Goal: Communication & Community: Ask a question

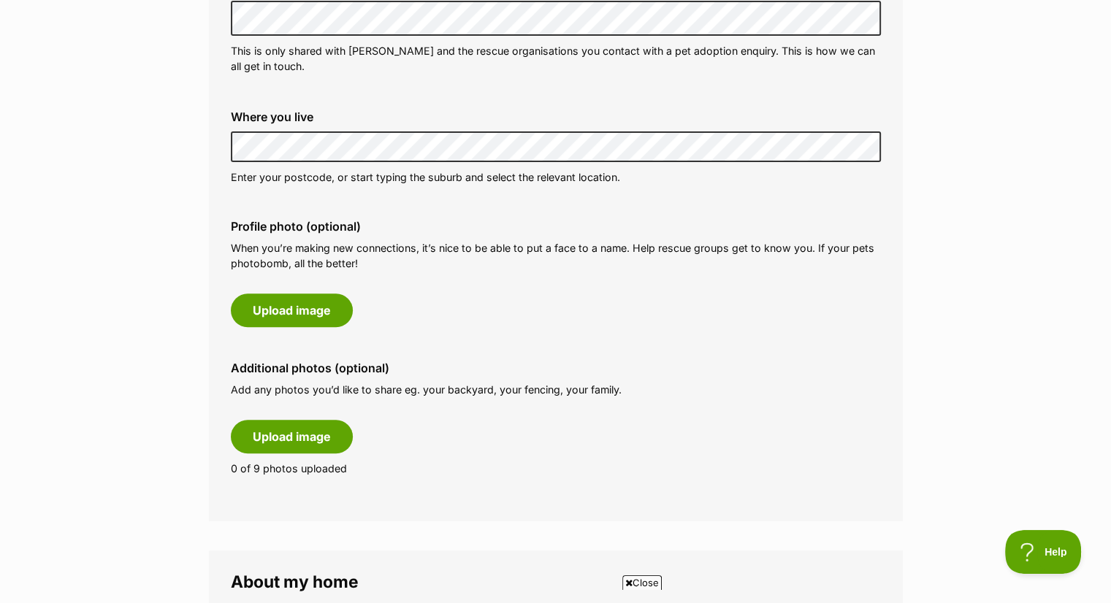
scroll to position [552, 0]
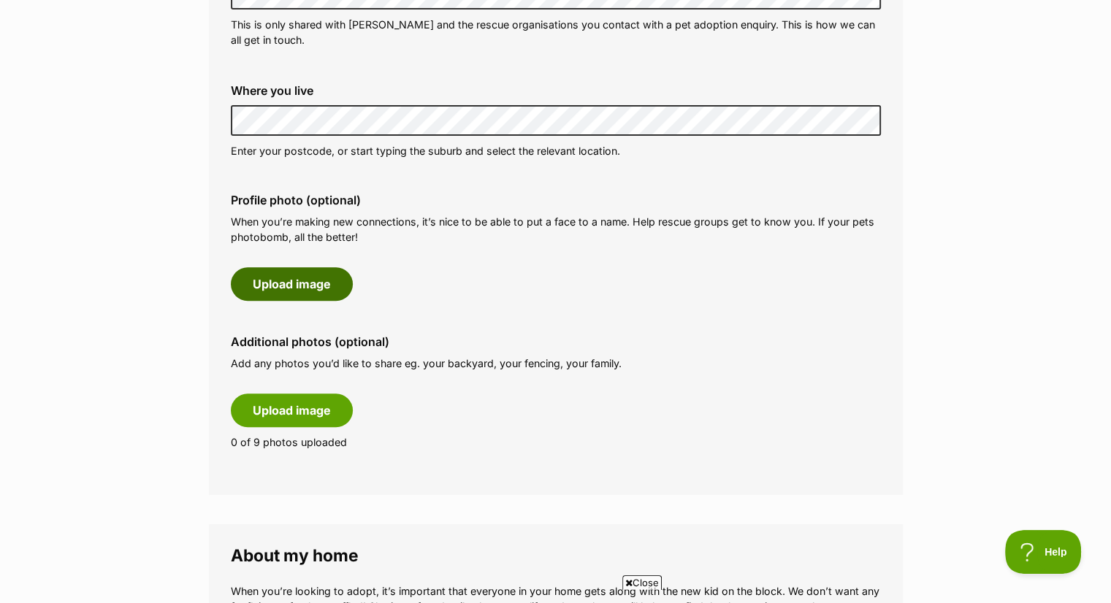
click at [298, 287] on button "Upload image" at bounding box center [292, 284] width 122 height 34
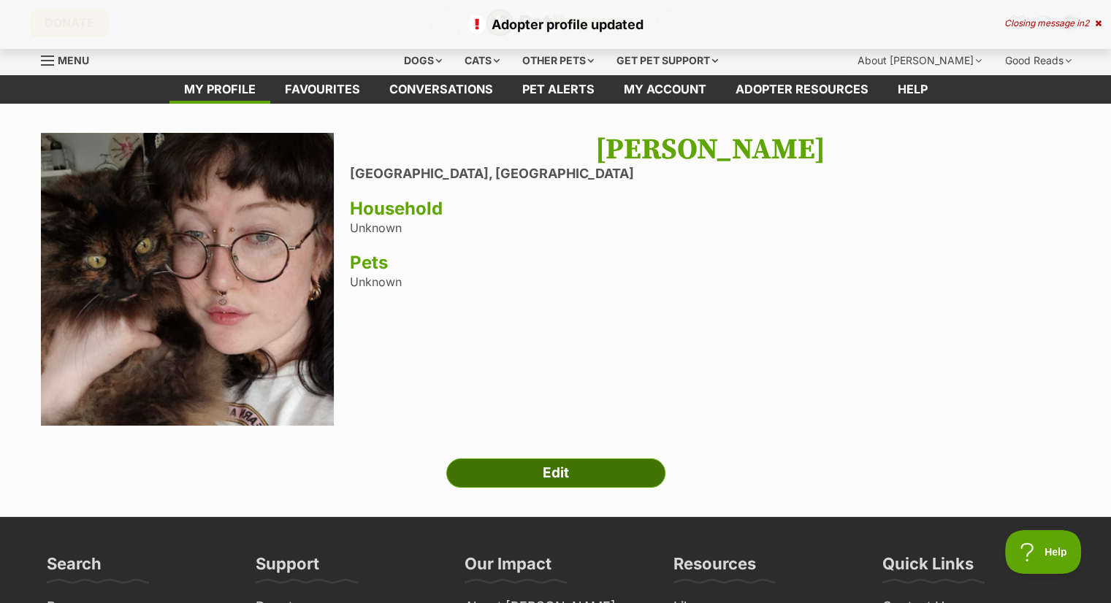
click at [583, 463] on link "Edit" at bounding box center [555, 473] width 219 height 29
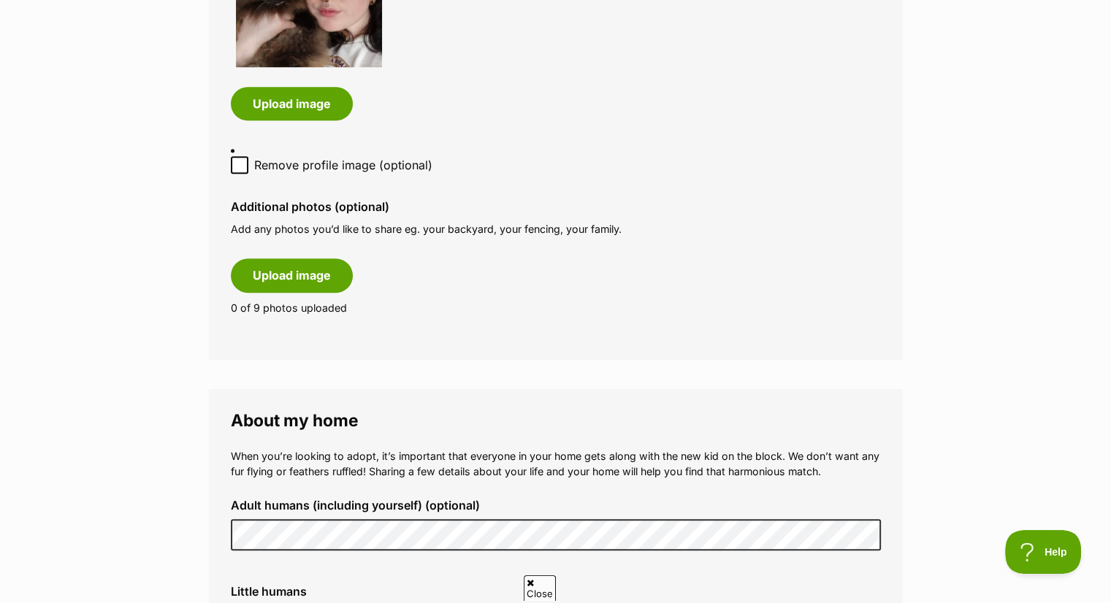
scroll to position [956, 0]
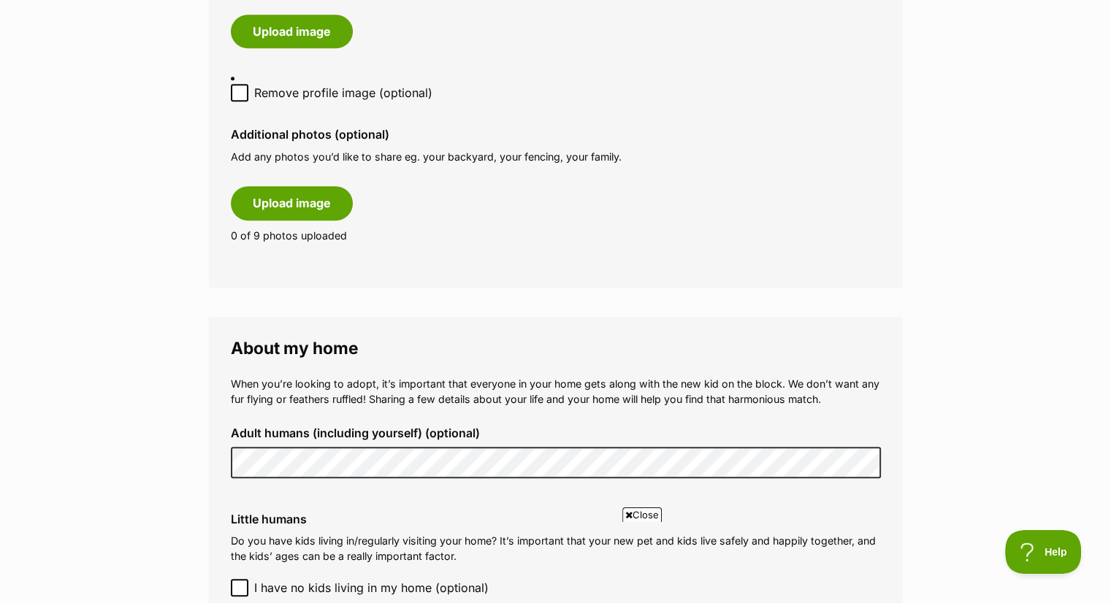
drag, startPoint x: 0, startPoint y: 0, endPoint x: 1093, endPoint y: 262, distance: 1124.0
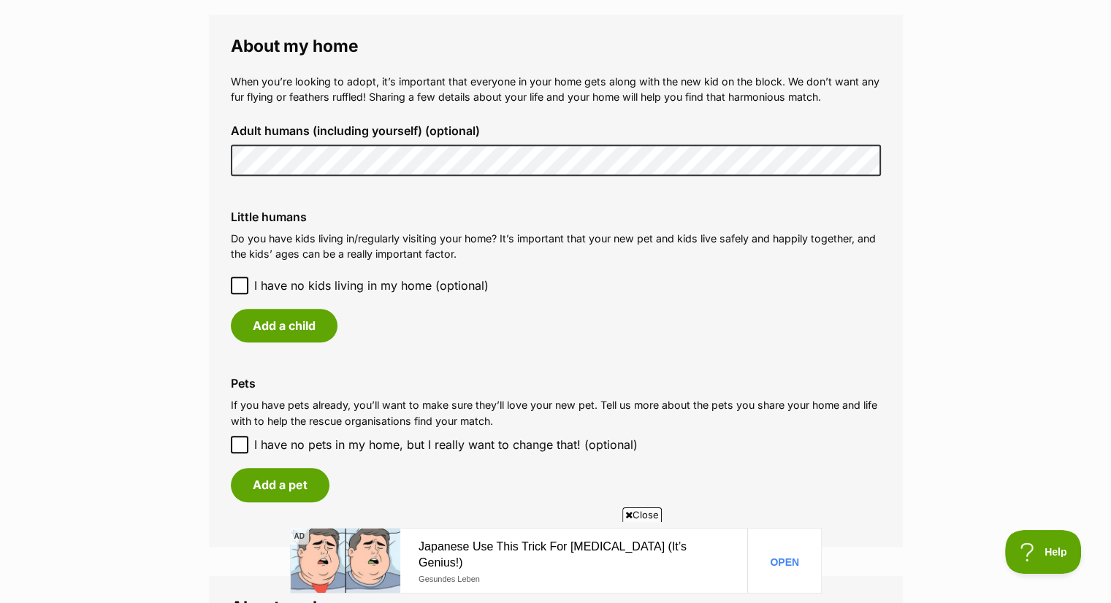
scroll to position [1296, 0]
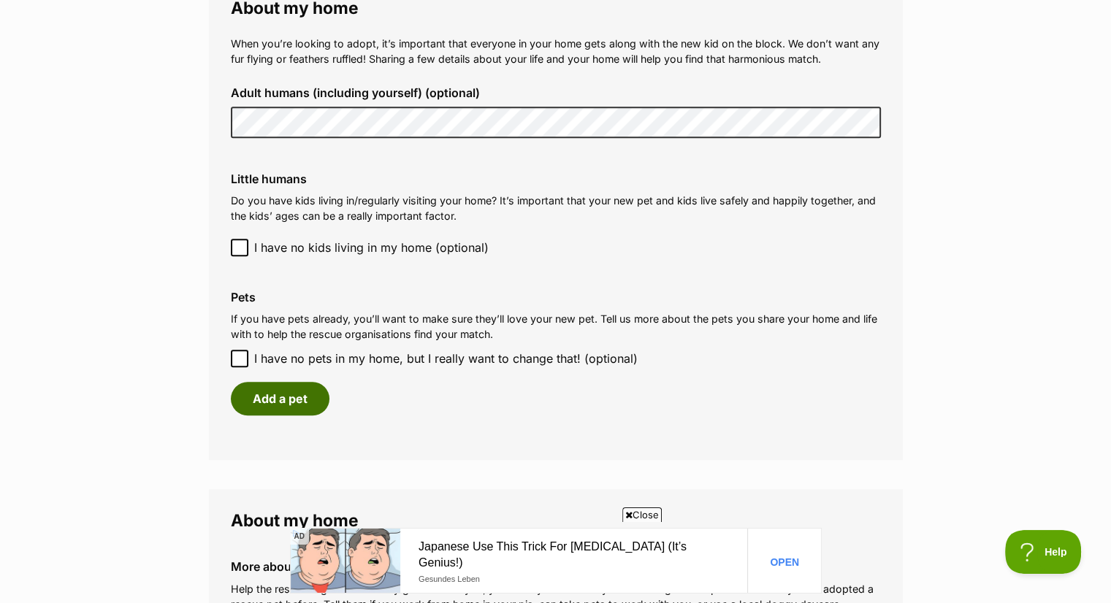
click at [283, 400] on button "Add a pet" at bounding box center [280, 399] width 99 height 34
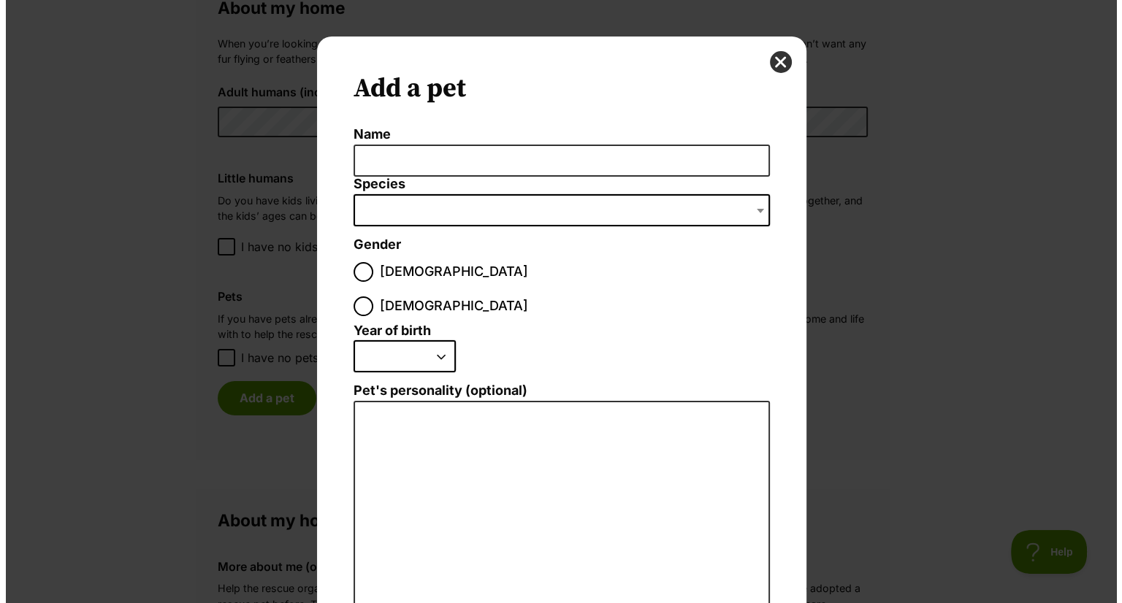
scroll to position [0, 0]
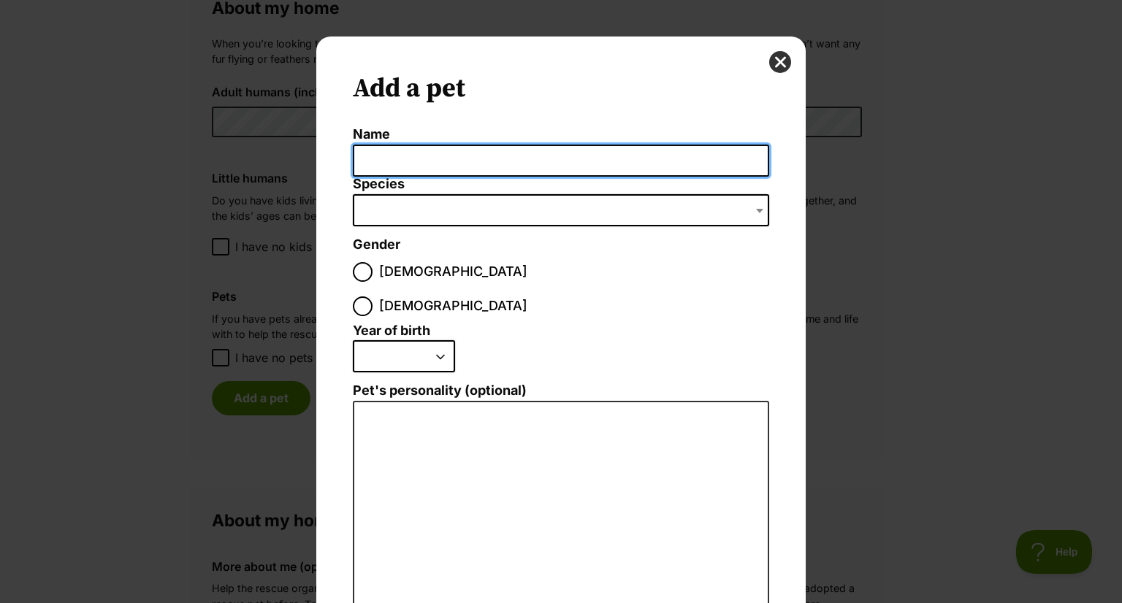
click at [412, 163] on input "Name" at bounding box center [561, 161] width 416 height 33
type input "Cookie"
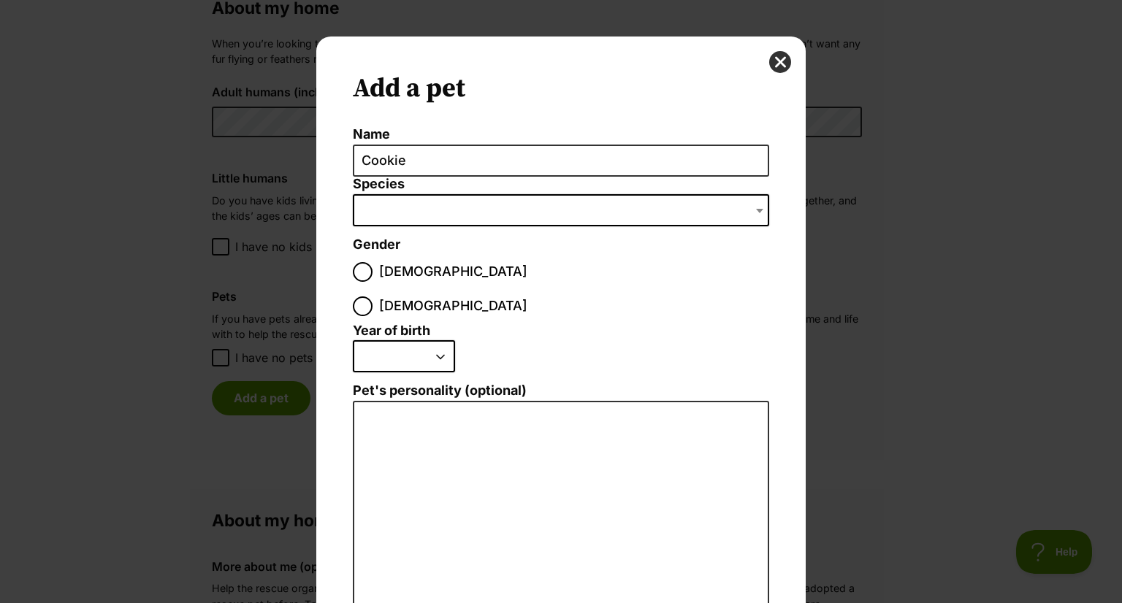
click at [444, 210] on span "Dialog Window - Close (Press escape to close)" at bounding box center [561, 210] width 416 height 32
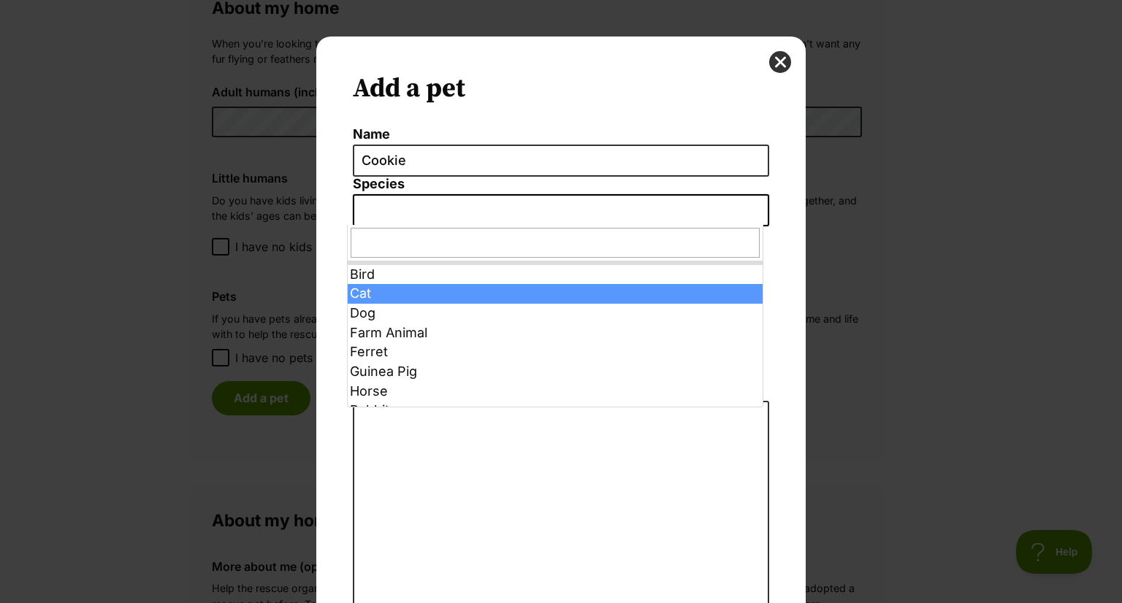
select select "2"
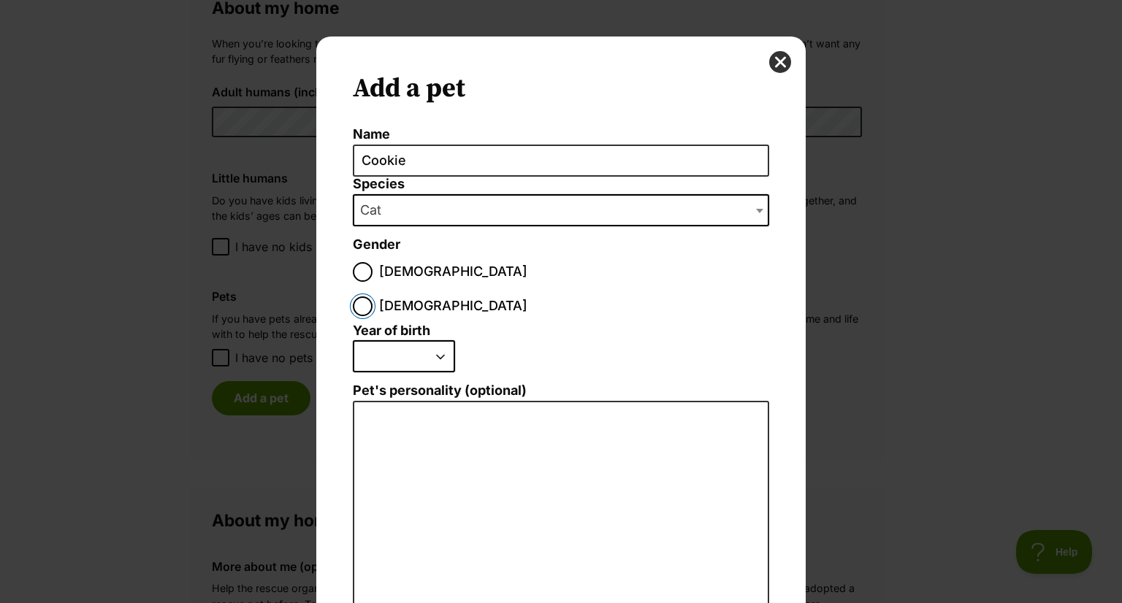
click at [373, 297] on input "Female" at bounding box center [363, 307] width 20 height 20
radio input "true"
click at [446, 340] on select "2025 2024 2023 2022 2021 2020 2019 2018 2017 2016 2015 2014 2013 2012 2011 2010…" at bounding box center [404, 356] width 102 height 32
click at [353, 340] on select "2025 2024 2023 2022 2021 2020 2019 2018 2017 2016 2015 2014 2013 2012 2011 2010…" at bounding box center [404, 356] width 102 height 32
click at [421, 340] on select "2025 2024 2023 2022 2021 2020 2019 2018 2017 2016 2015 2014 2013 2012 2011 2010…" at bounding box center [404, 356] width 102 height 32
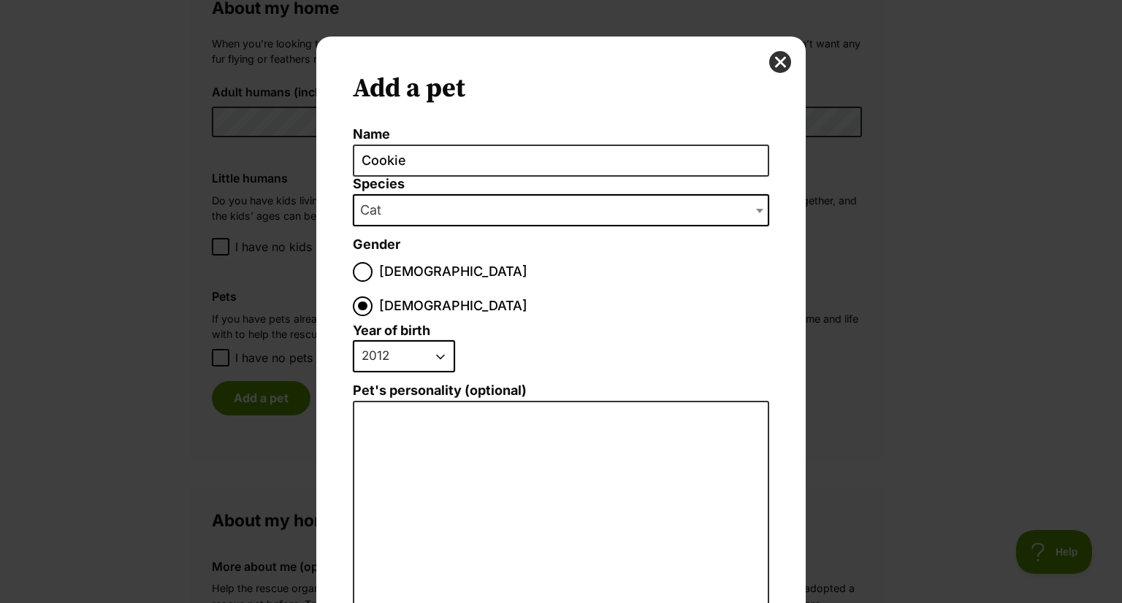
select select "2011"
click at [353, 340] on select "2025 2024 2023 2022 2021 2020 2019 2018 2017 2016 2015 2014 2013 2012 2011 2010…" at bounding box center [404, 356] width 102 height 32
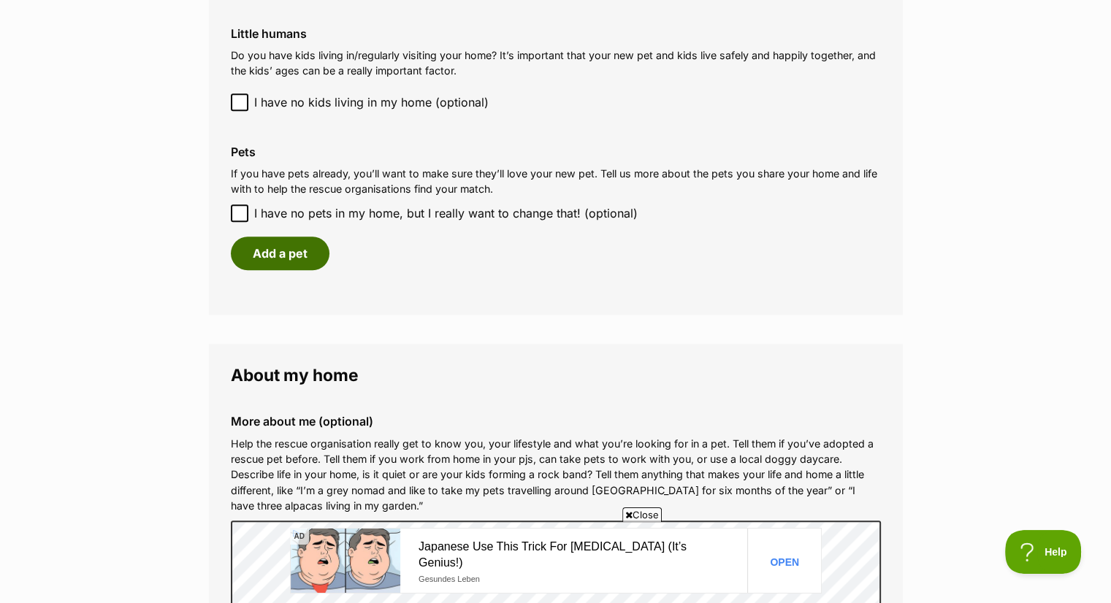
scroll to position [1497, 0]
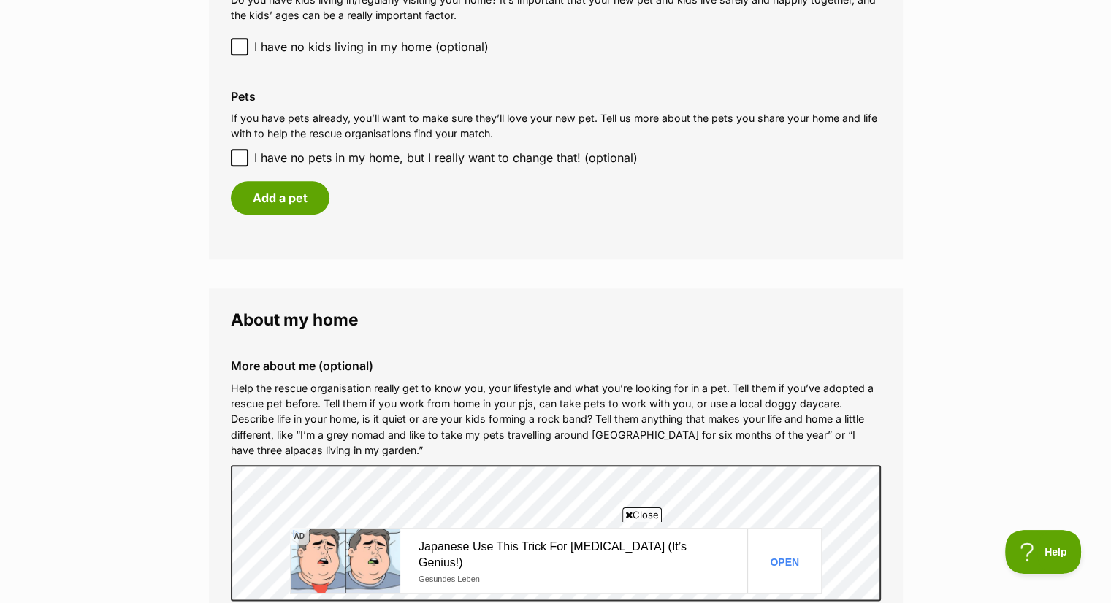
click at [283, 214] on div "Add a pet" at bounding box center [556, 198] width 650 height 34
click at [301, 197] on button "Add a pet" at bounding box center [280, 198] width 99 height 34
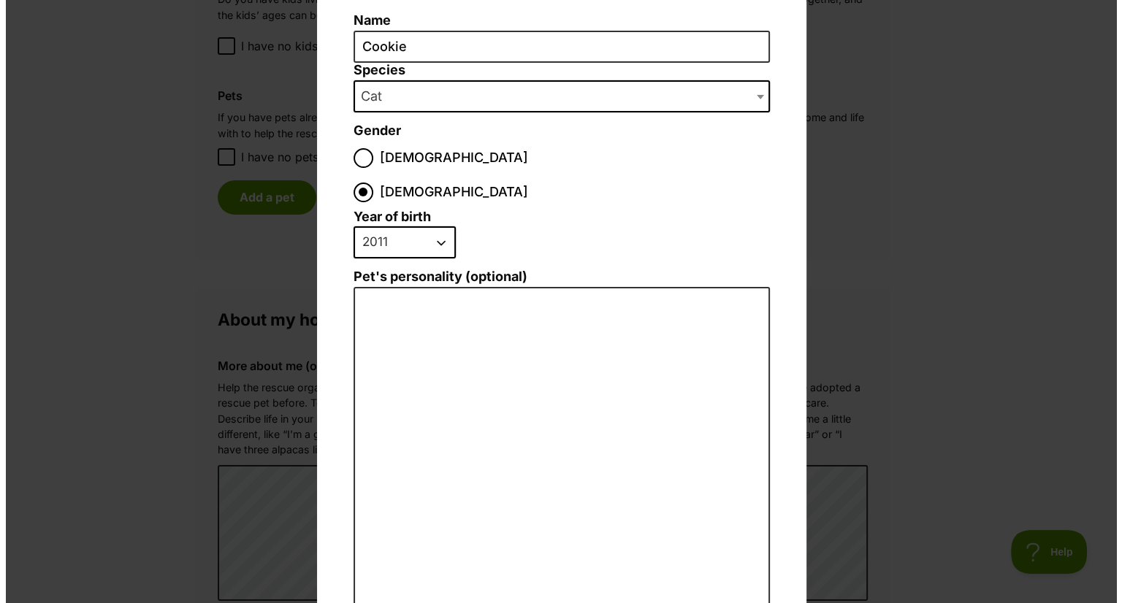
scroll to position [0, 0]
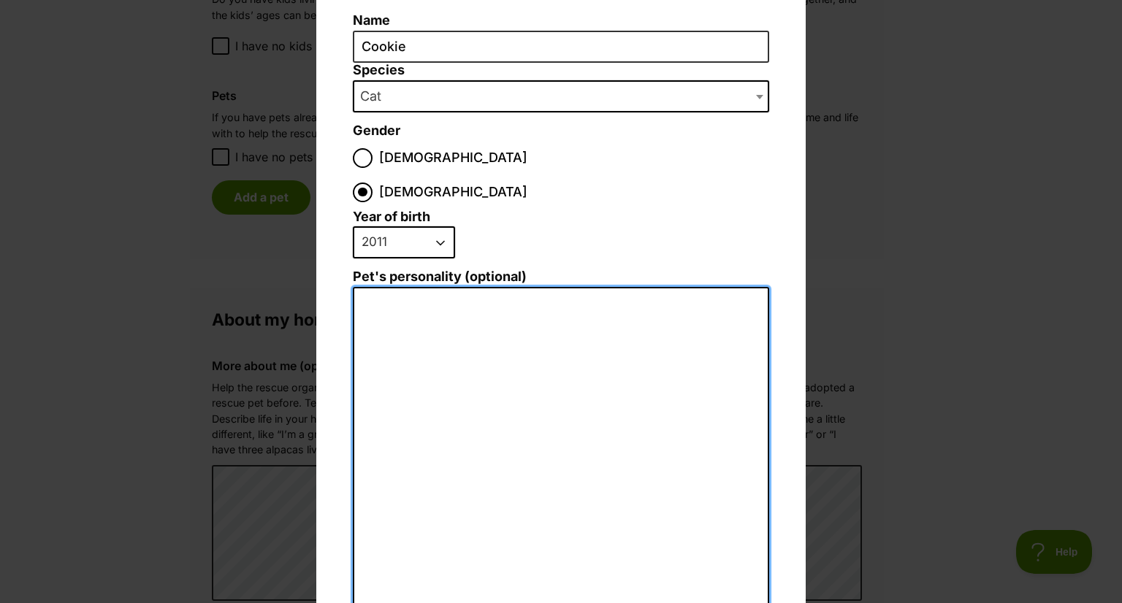
click at [397, 287] on textarea "Pet's personality (optional)" at bounding box center [561, 447] width 416 height 320
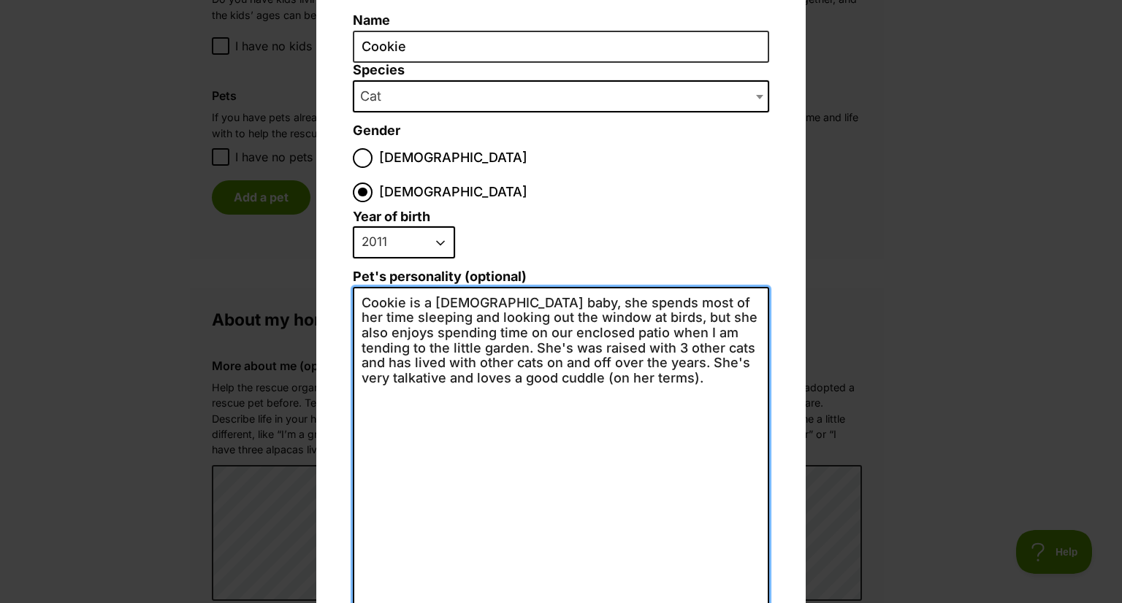
drag, startPoint x: 503, startPoint y: 310, endPoint x: 751, endPoint y: 313, distance: 248.4
click at [751, 313] on textarea "Cookie is a 14 year old baby, she spends most of her time sleeping and looking …" at bounding box center [561, 446] width 416 height 319
click at [458, 346] on textarea "Cookie is a 14 year old baby, she spends most of her time sleeping and looking …" at bounding box center [561, 446] width 416 height 319
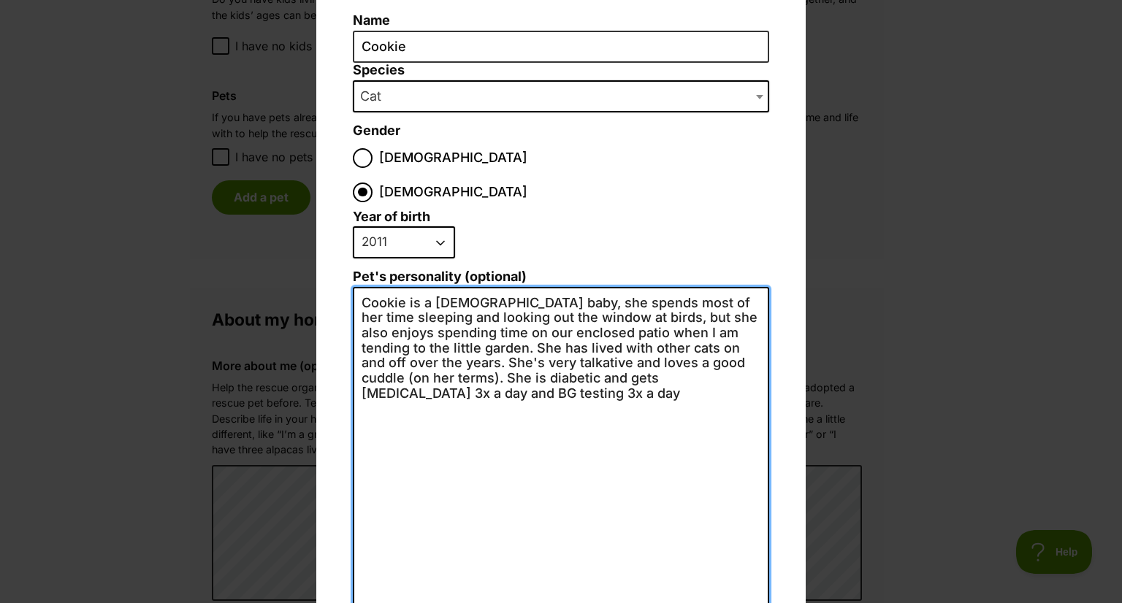
click at [660, 340] on textarea "Cookie is a 14 year old baby, she spends most of her time sleeping and looking …" at bounding box center [561, 446] width 416 height 319
click at [657, 342] on textarea "Cookie is a 14 year old baby, she spends most of her time sleeping and looking …" at bounding box center [561, 446] width 416 height 319
click at [462, 364] on textarea "Cookie is a 14 year old baby, she spends most of her time sleeping and looking …" at bounding box center [561, 446] width 416 height 319
drag, startPoint x: 457, startPoint y: 345, endPoint x: 465, endPoint y: 353, distance: 11.4
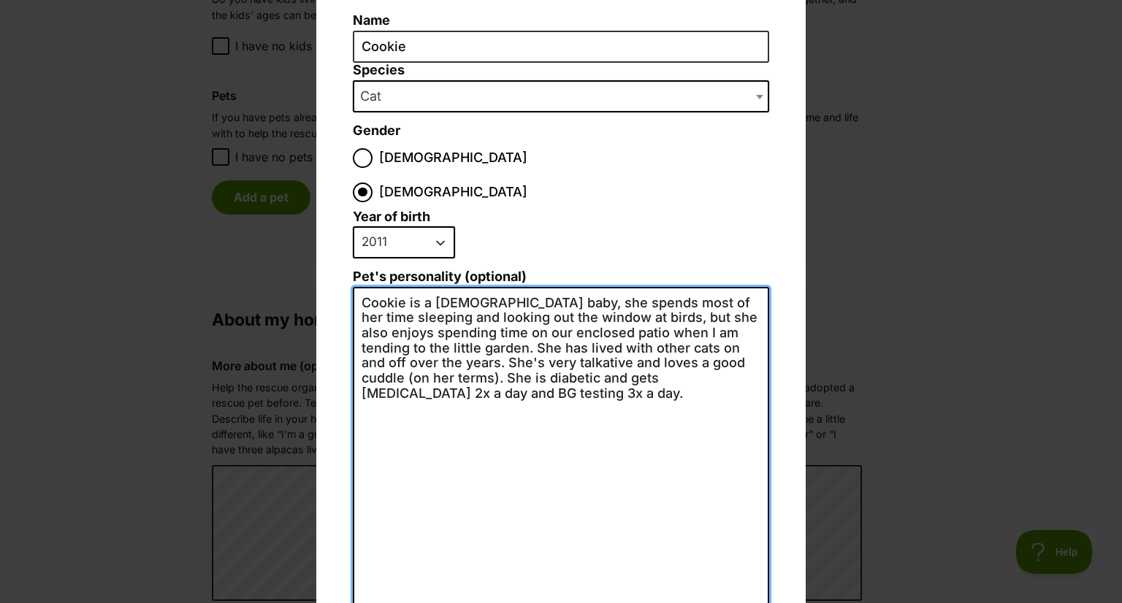
click at [465, 353] on textarea "Cookie is a 14 year old baby, she spends most of her time sleeping and looking …" at bounding box center [561, 446] width 416 height 319
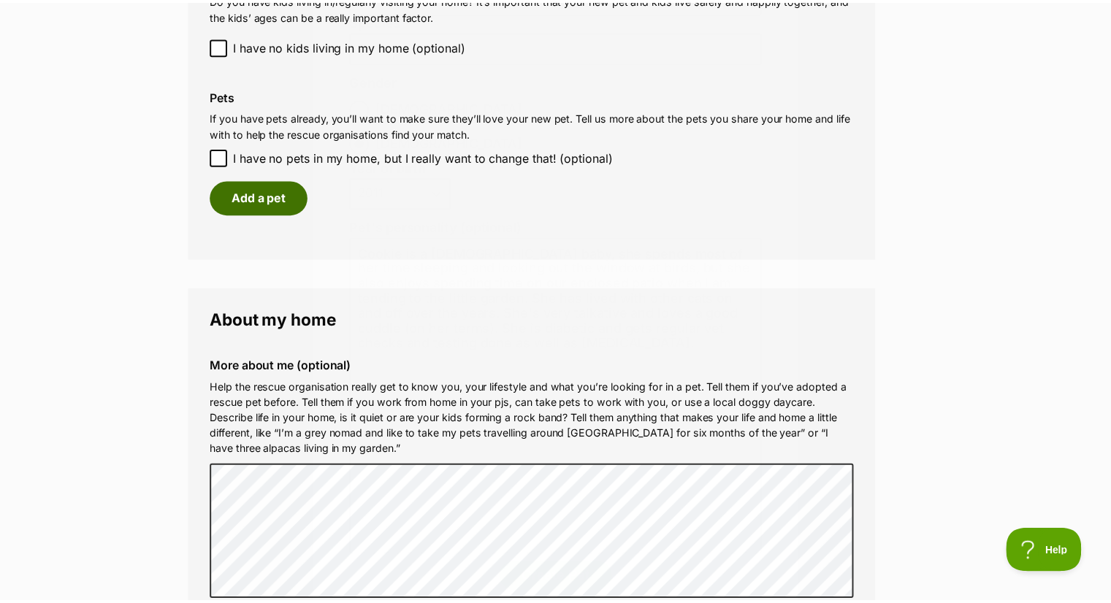
scroll to position [1496, 0]
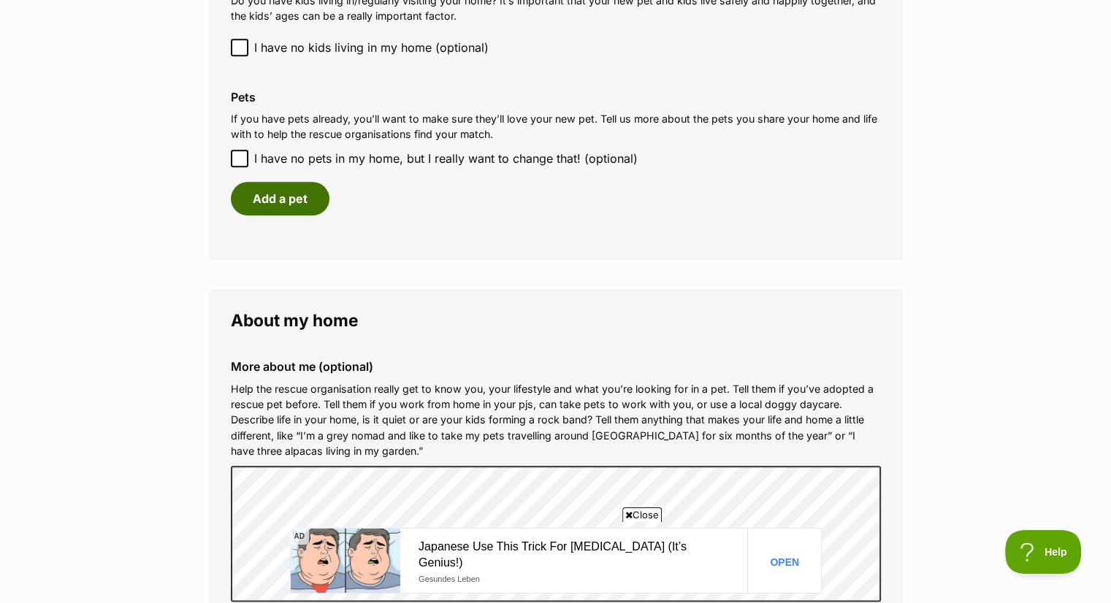
click at [298, 184] on button "Add a pet" at bounding box center [280, 199] width 99 height 34
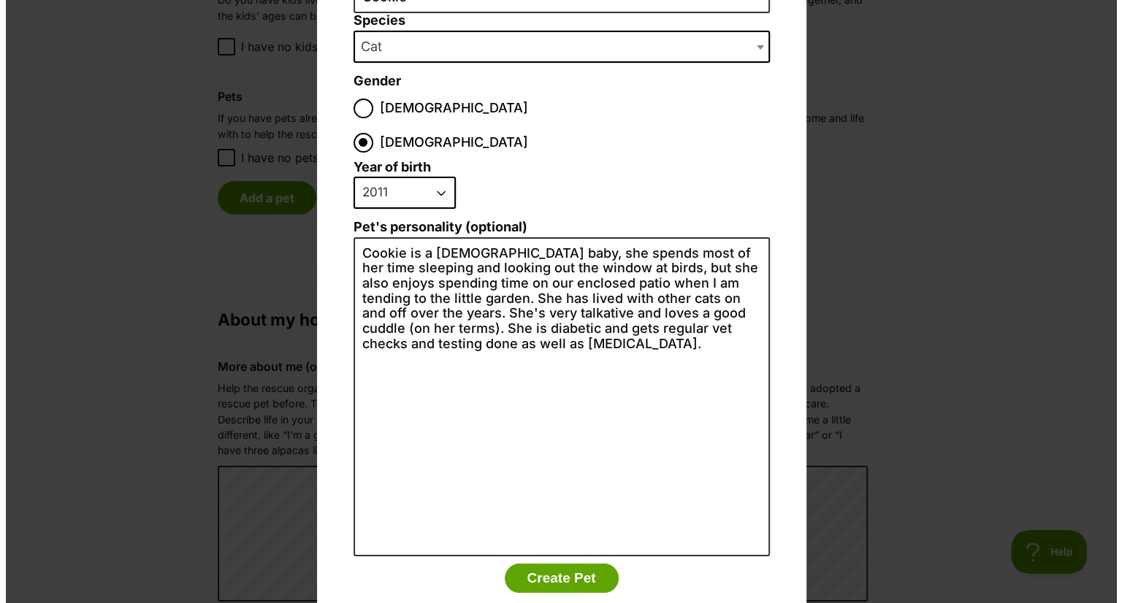
scroll to position [0, 0]
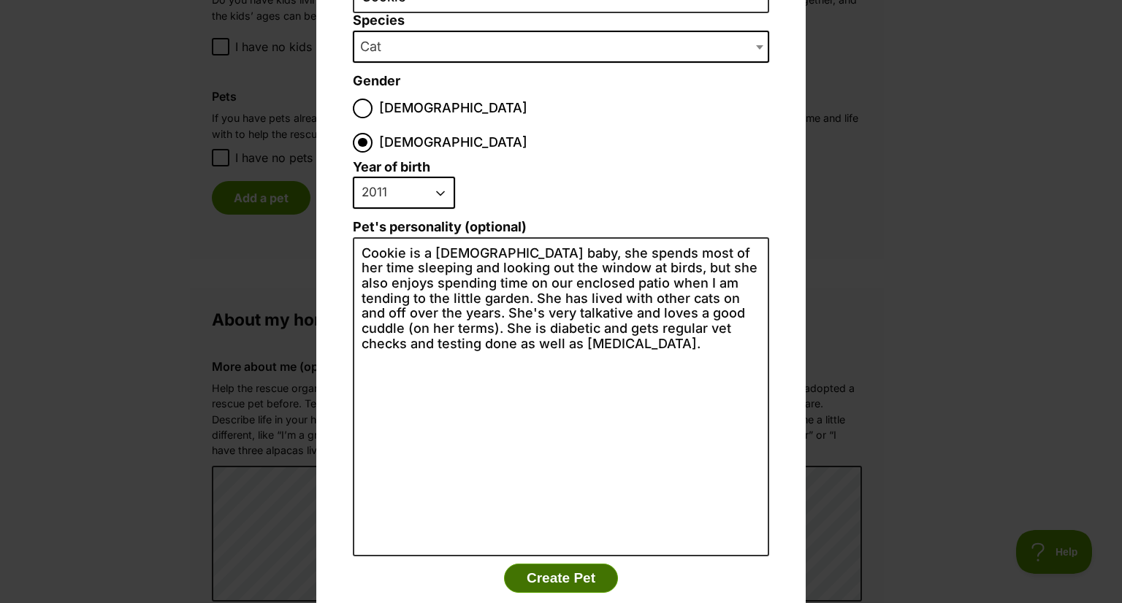
click at [560, 564] on button "Create Pet" at bounding box center [561, 578] width 114 height 29
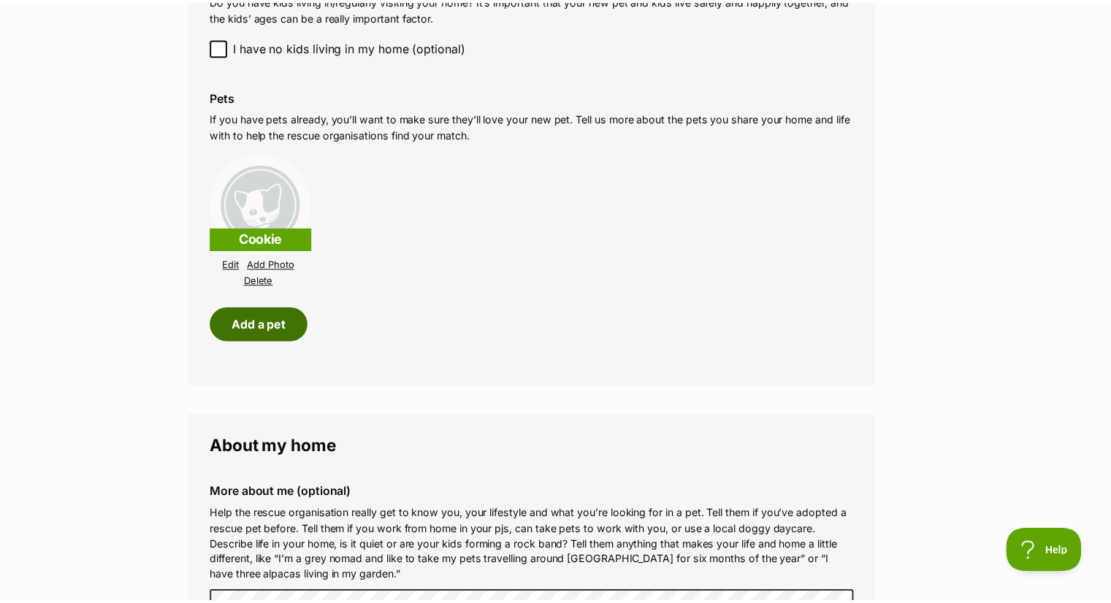
scroll to position [1496, 0]
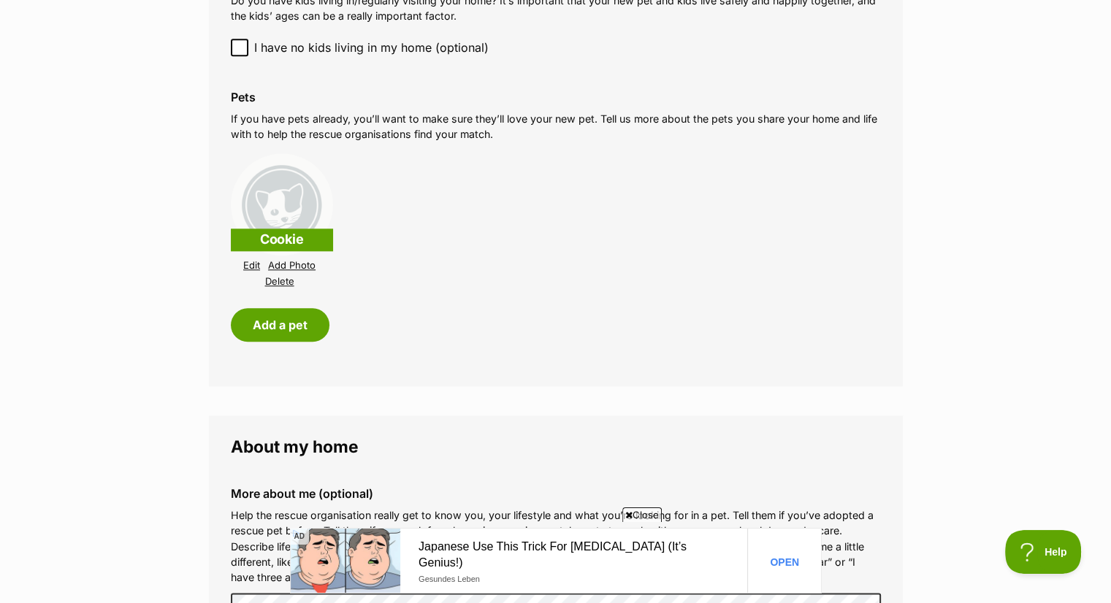
click at [291, 267] on link "Add Photo" at bounding box center [291, 265] width 47 height 11
click at [310, 267] on link "Add Photo" at bounding box center [291, 265] width 47 height 11
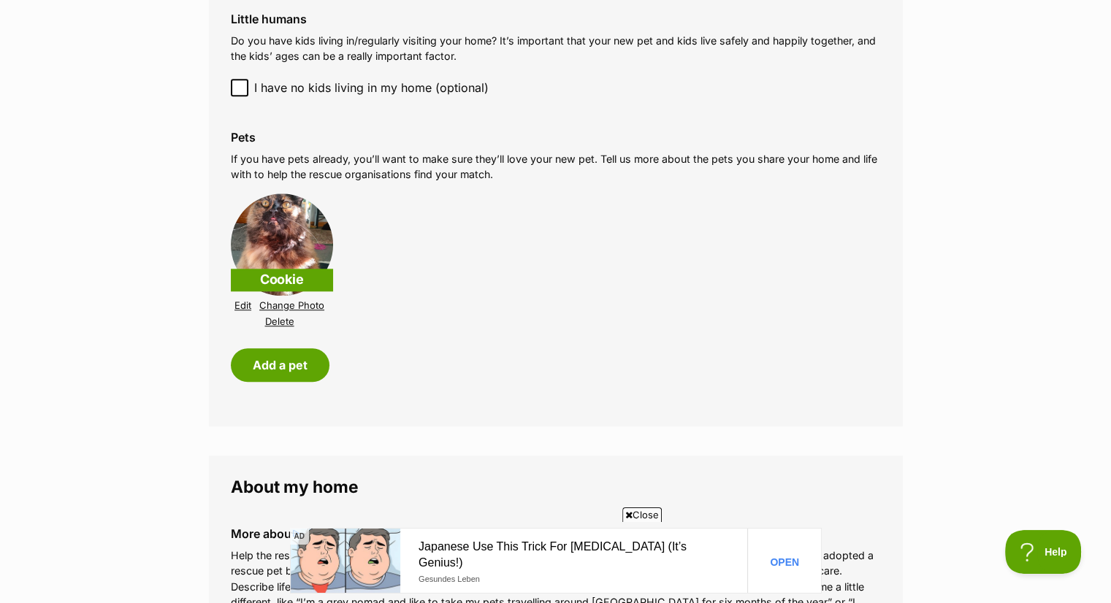
scroll to position [1460, 0]
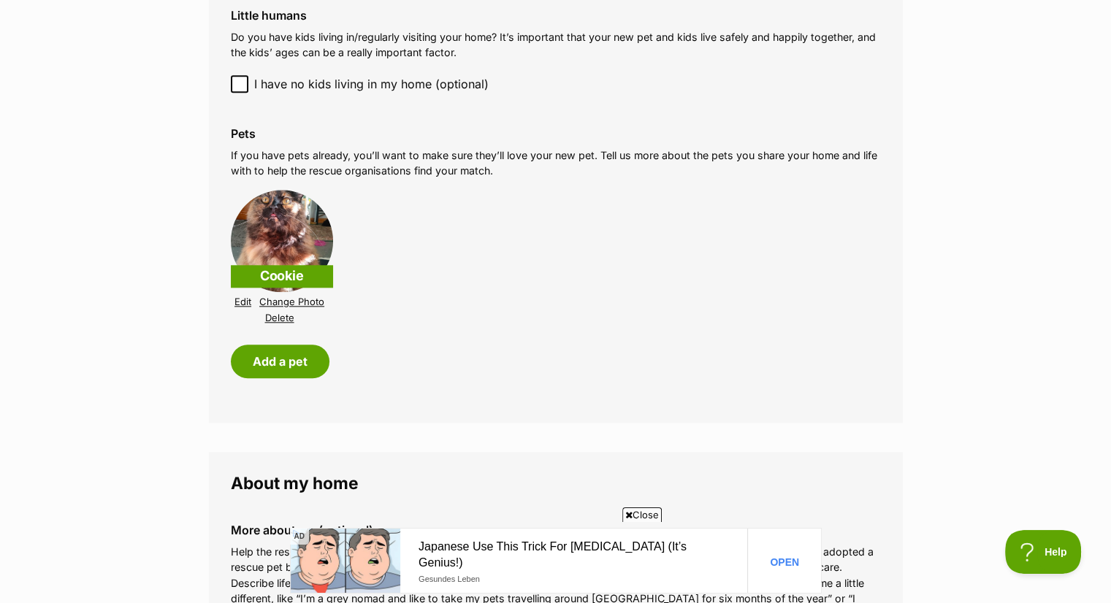
click at [263, 241] on img at bounding box center [282, 241] width 102 height 102
click at [283, 281] on p "Cookie" at bounding box center [282, 276] width 102 height 23
click at [240, 304] on link "Edit" at bounding box center [243, 302] width 17 height 11
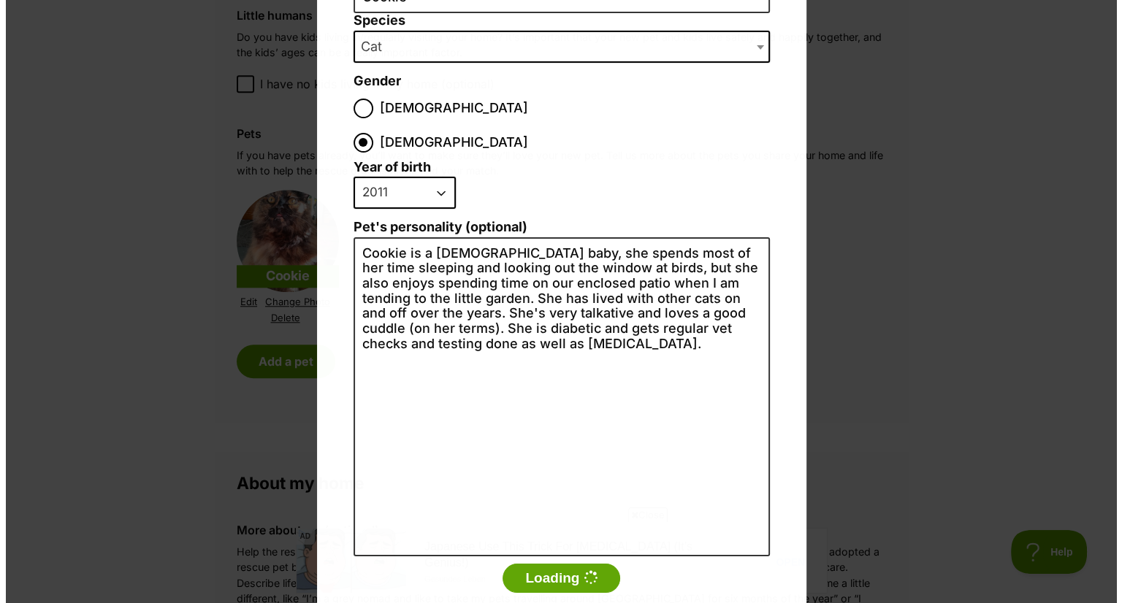
scroll to position [0, 0]
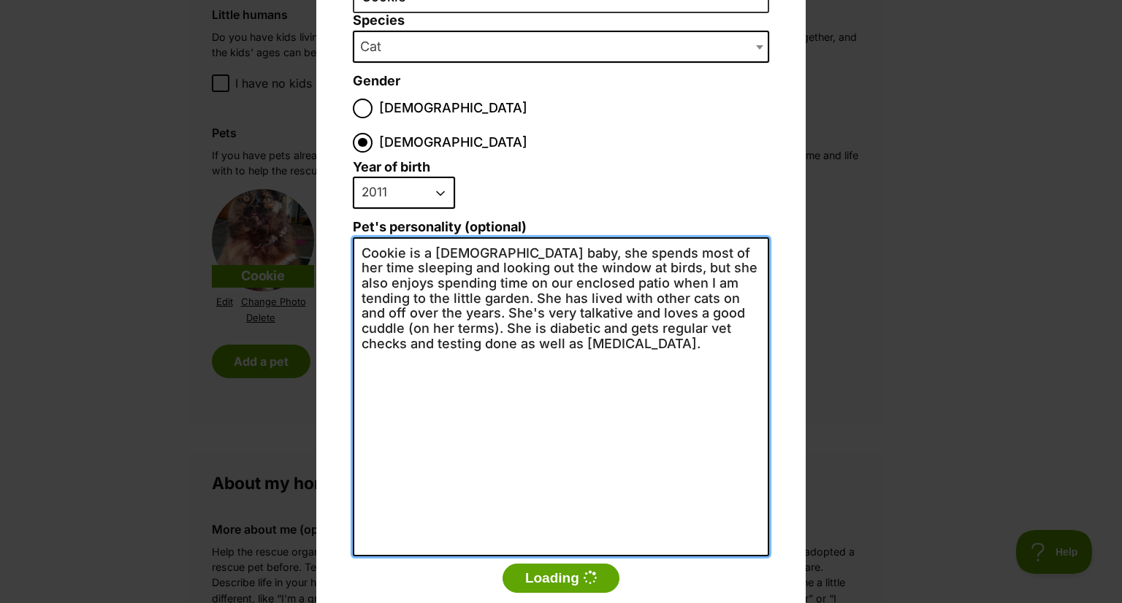
click at [663, 237] on textarea "Cookie is a 14 year old baby, she spends most of her time sleeping and looking …" at bounding box center [561, 396] width 416 height 319
type textarea "Cookie is a 14 year old baby, she spends most of her time sleeping and looking …"
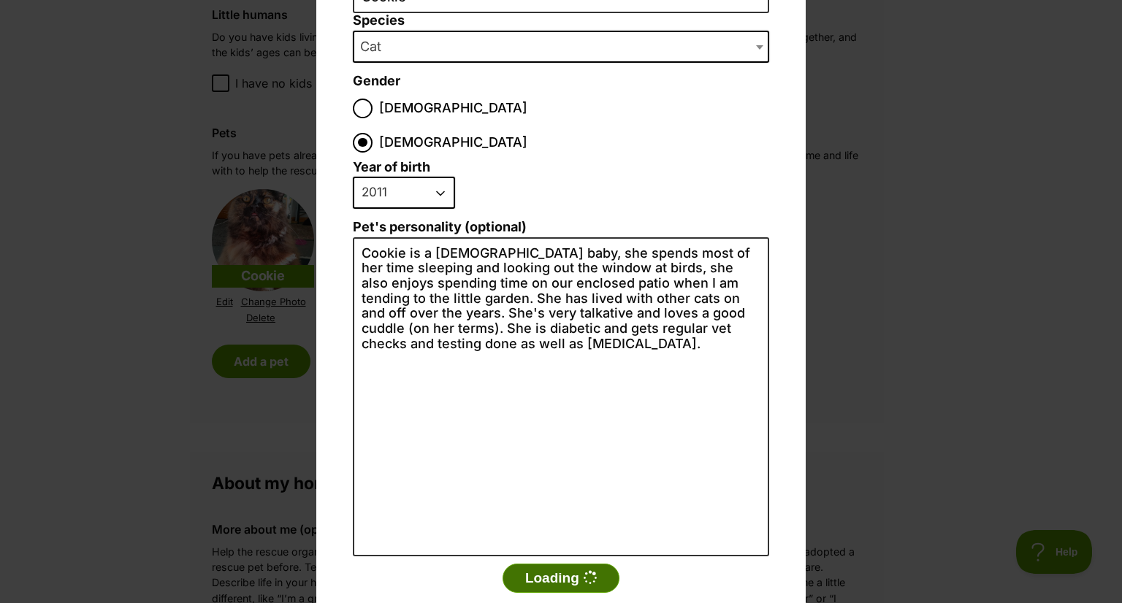
click at [559, 564] on button "Loading" at bounding box center [561, 578] width 117 height 29
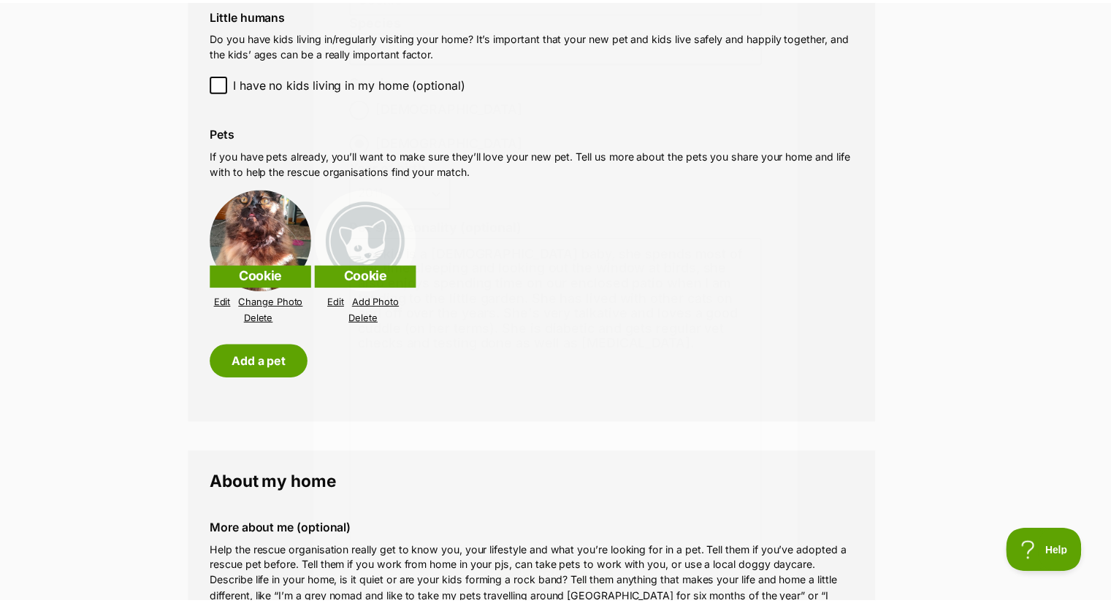
scroll to position [1460, 0]
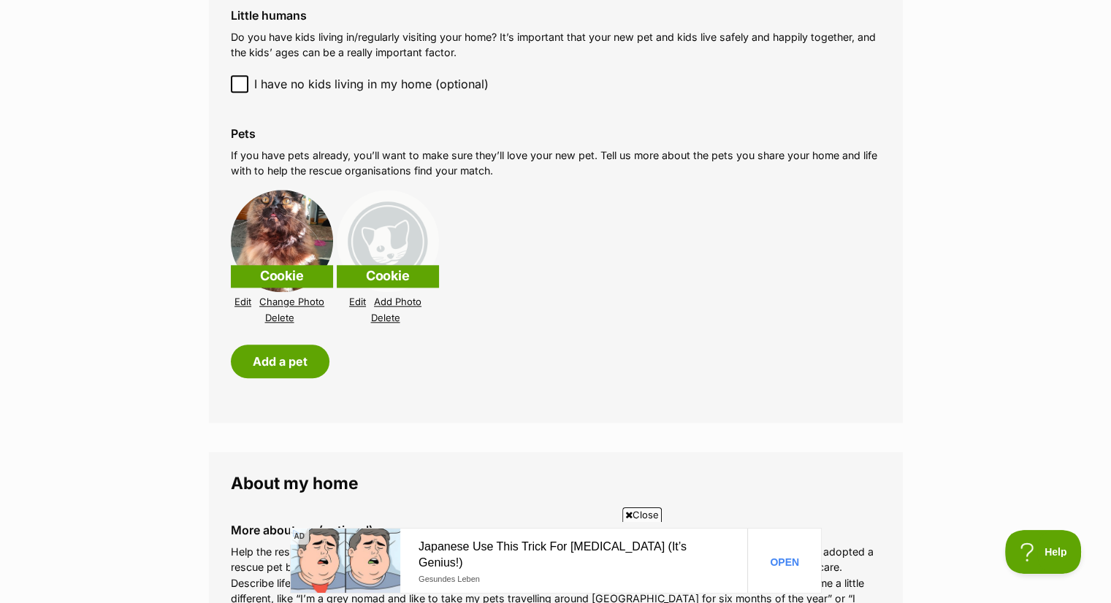
click at [385, 322] on link "Delete" at bounding box center [385, 318] width 29 height 11
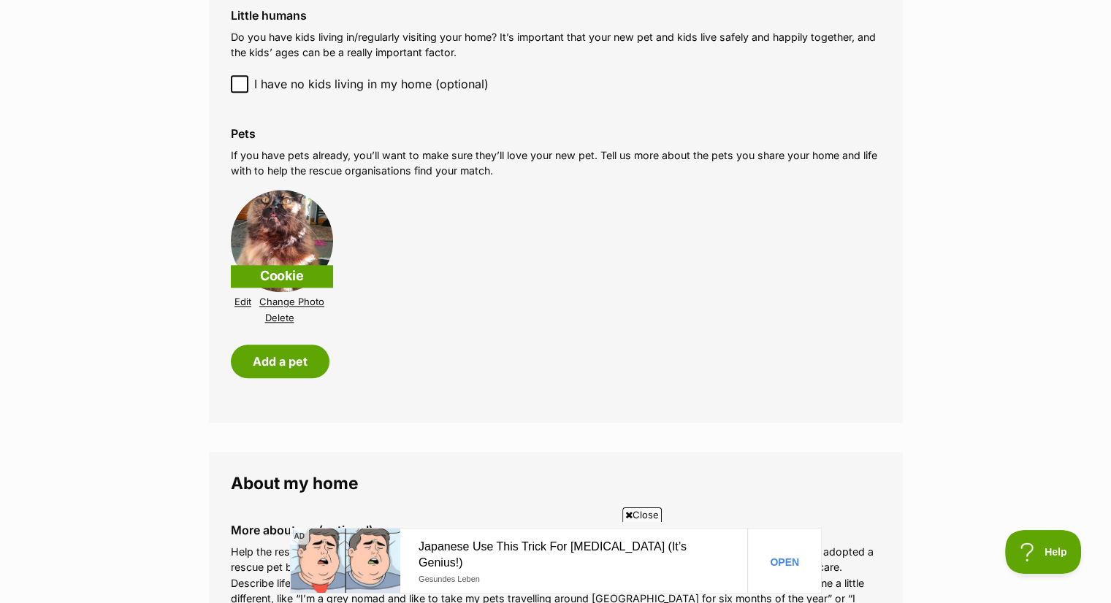
click at [243, 300] on link "Edit" at bounding box center [243, 302] width 17 height 11
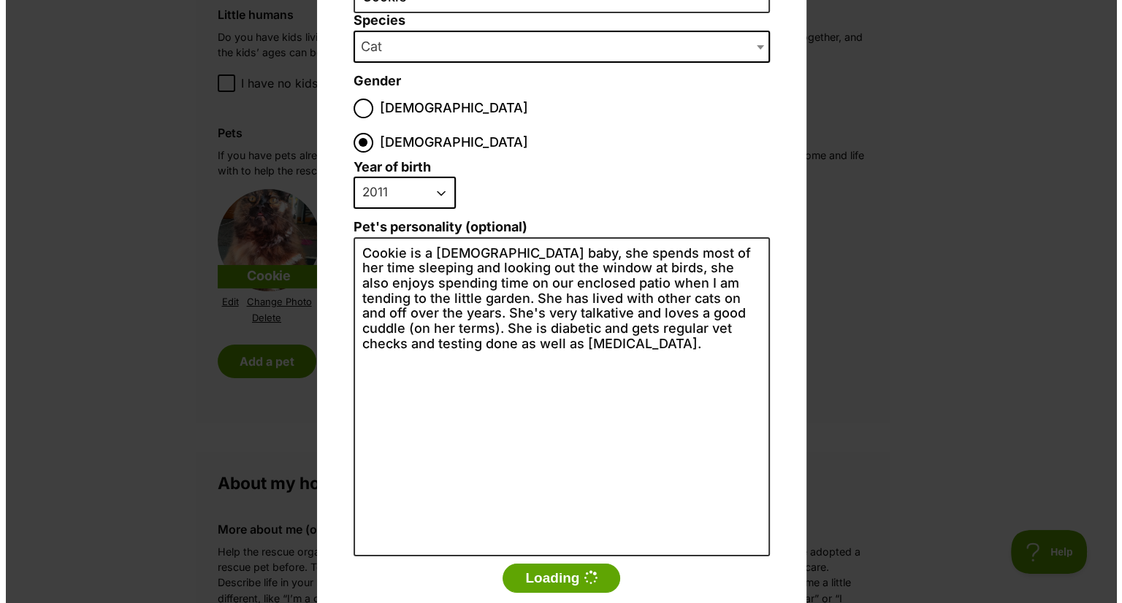
scroll to position [0, 0]
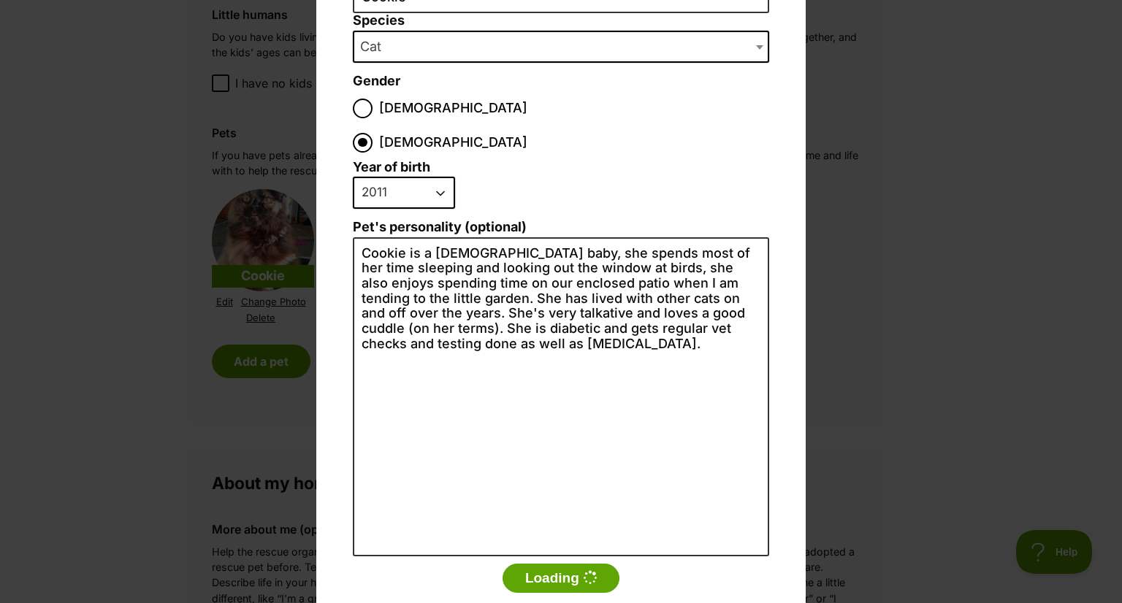
click at [867, 347] on div "Add a pet Name Cookie Species Bird Cat Dog Farm Animal Ferret Guinea Pig Horse …" at bounding box center [561, 301] width 1122 height 603
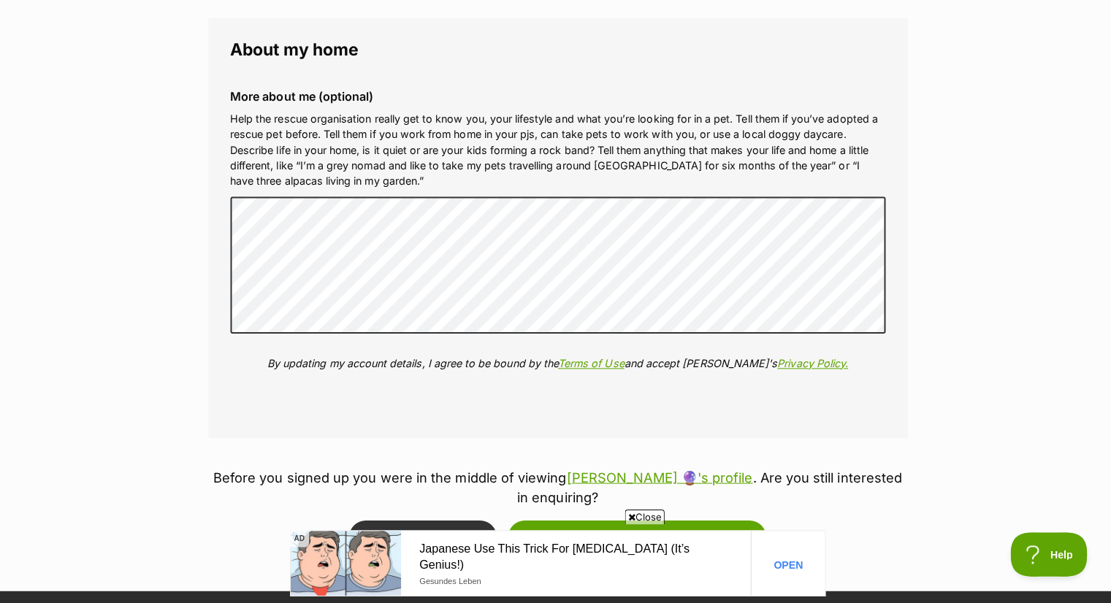
scroll to position [1892, 0]
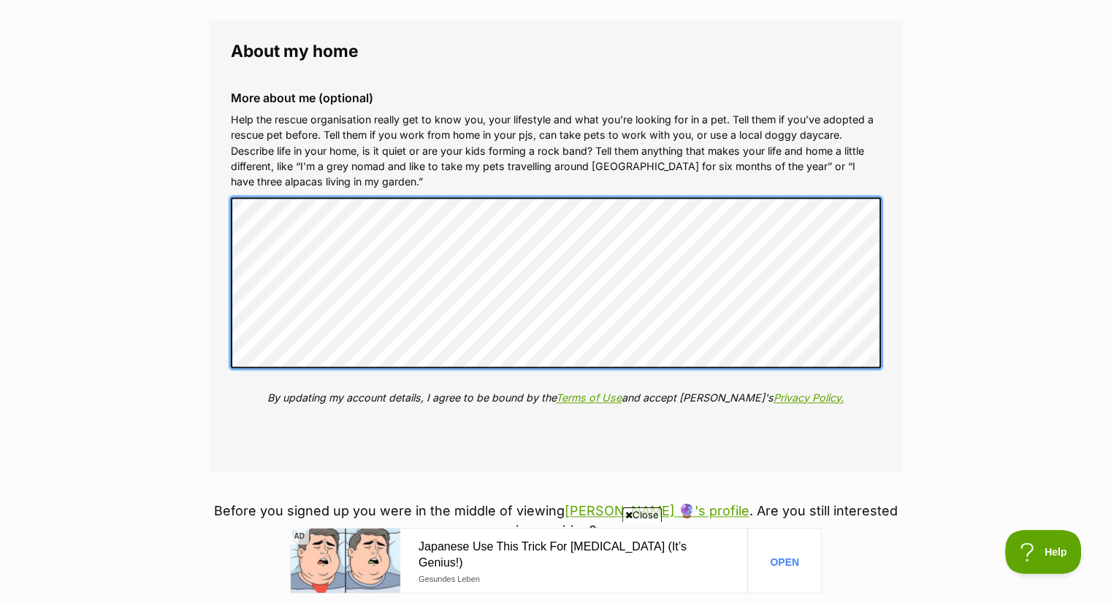
click at [221, 194] on div "More about me (optional) Help the rescue organisation really get to know you, y…" at bounding box center [556, 259] width 674 height 359
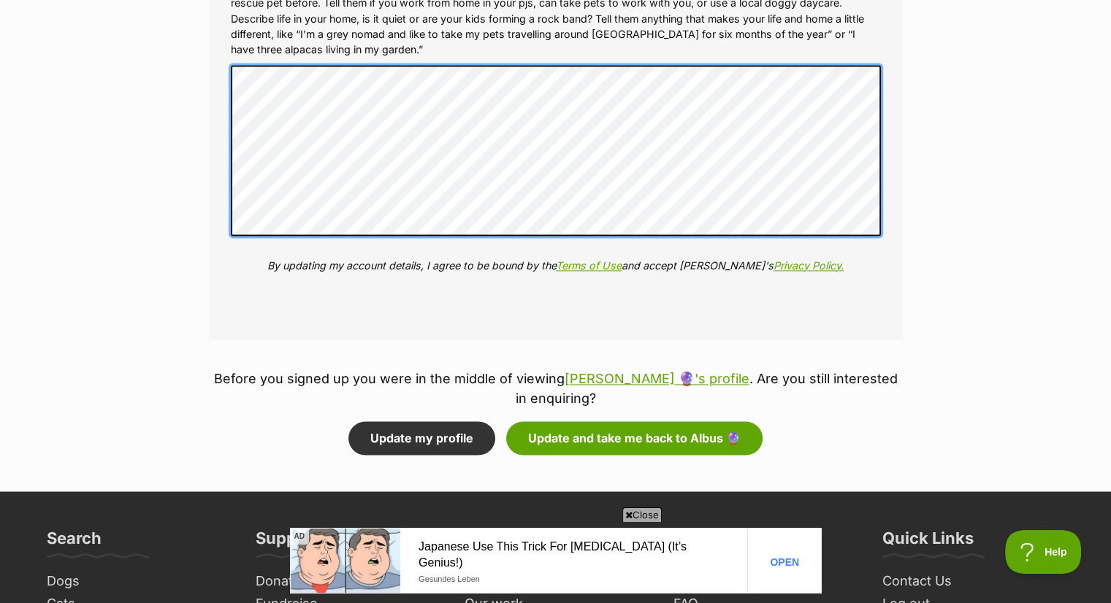
scroll to position [2034, 0]
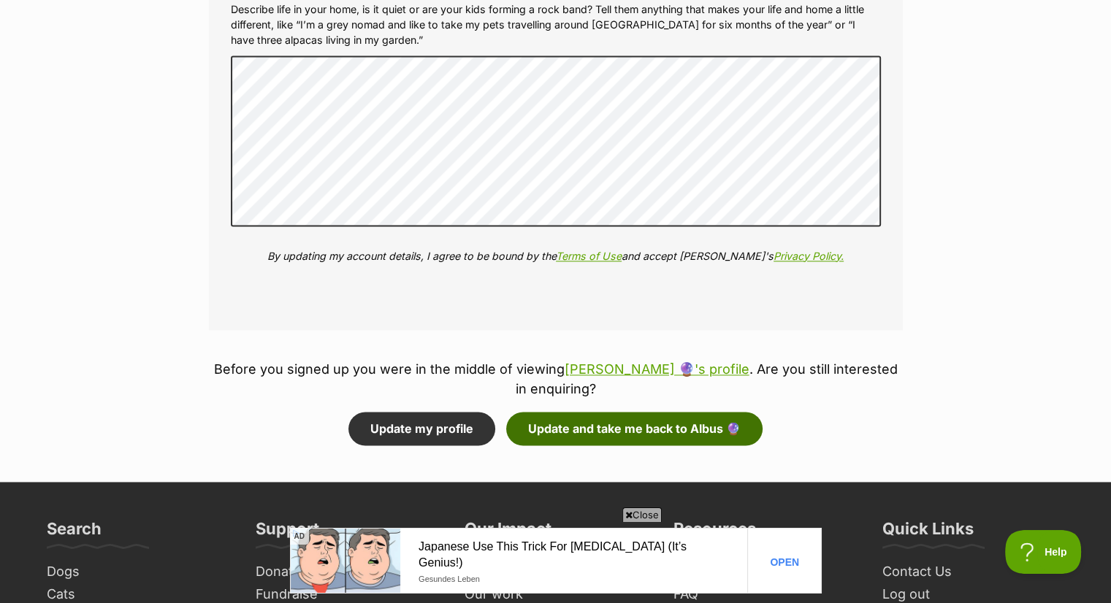
click at [599, 412] on button "Update and take me back to Albus 🔮" at bounding box center [634, 429] width 256 height 34
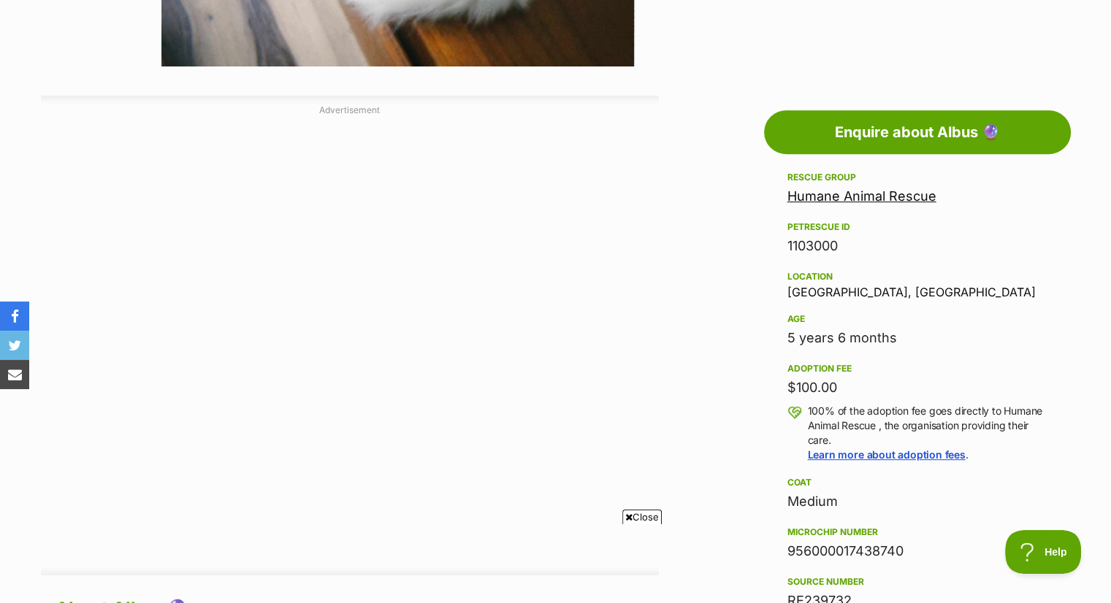
drag, startPoint x: 1118, startPoint y: 91, endPoint x: 1099, endPoint y: 229, distance: 138.6
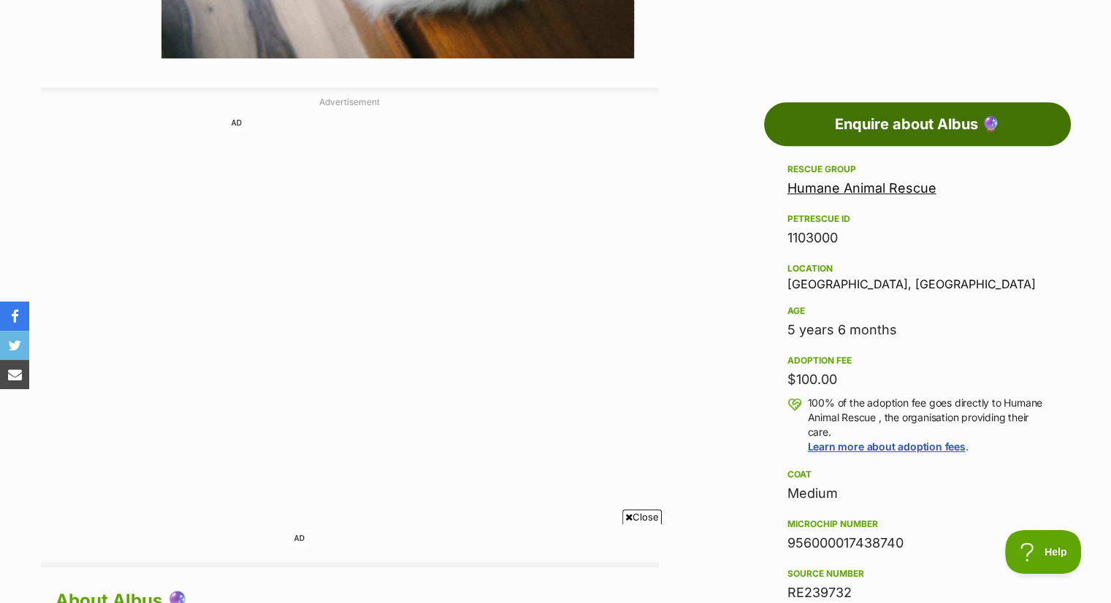
click at [906, 106] on link "Enquire about Albus 🔮" at bounding box center [917, 124] width 307 height 44
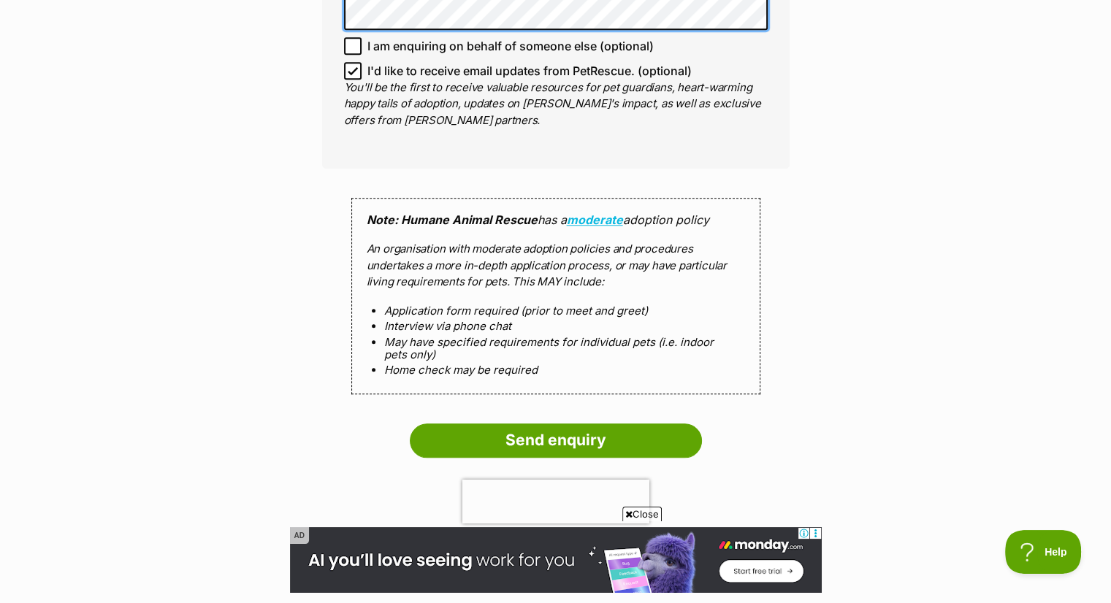
scroll to position [1298, 0]
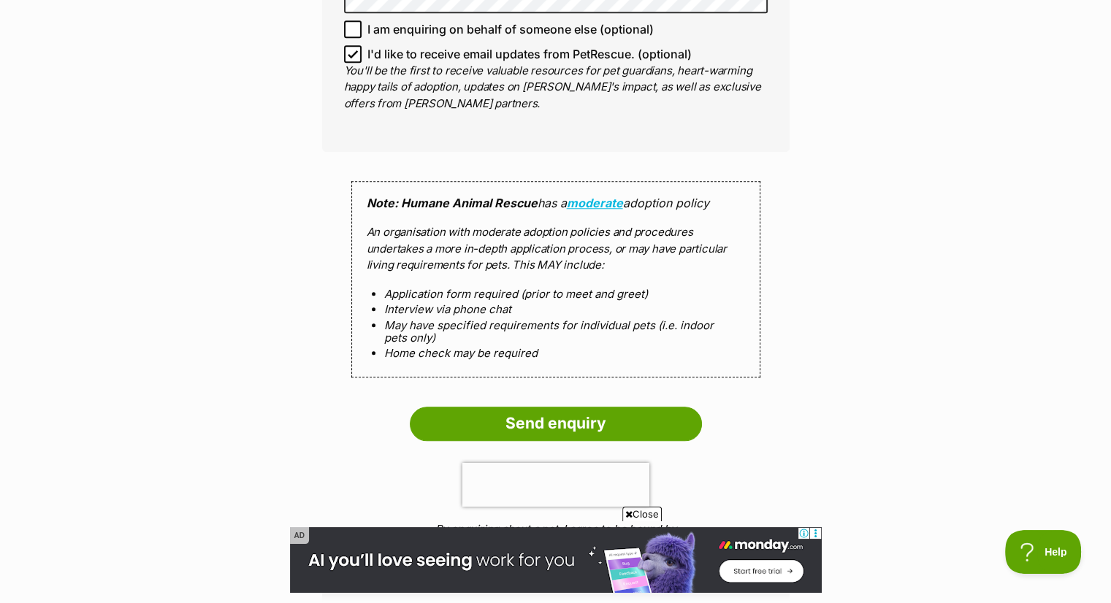
click at [817, 530] on icon at bounding box center [814, 532] width 11 height 11
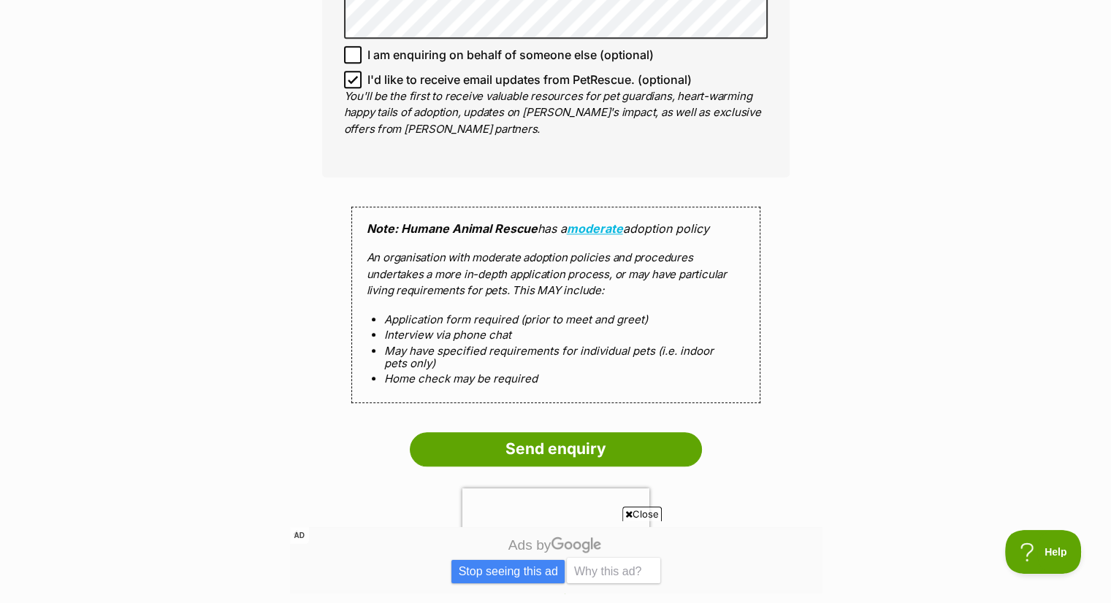
scroll to position [1270, 0]
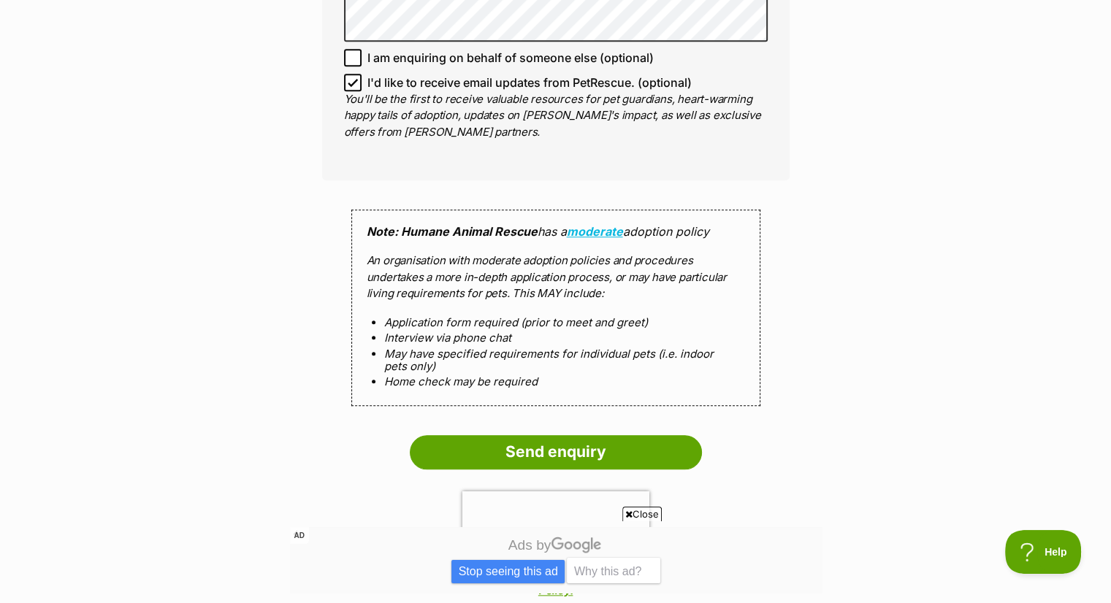
click at [652, 515] on span "Close" at bounding box center [641, 514] width 39 height 15
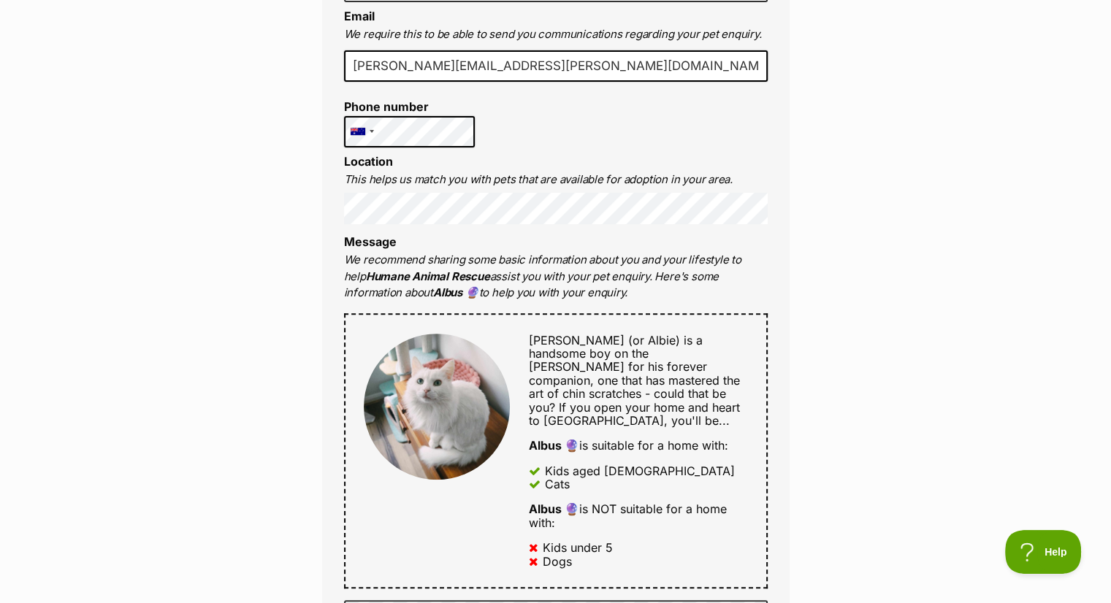
scroll to position [499, 0]
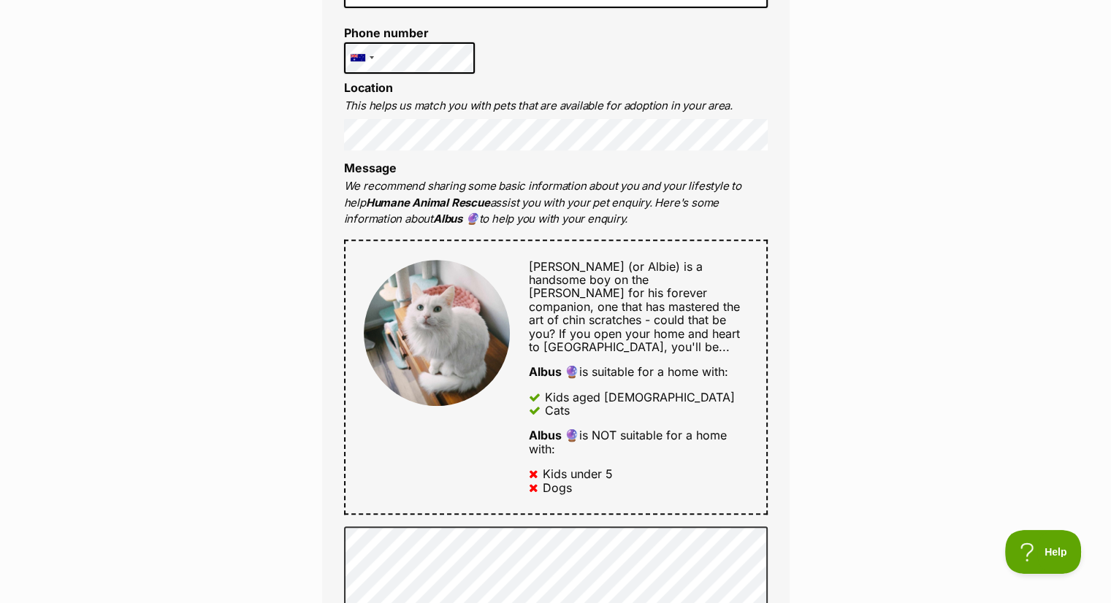
click at [907, 197] on div "Enquire about Albus 🔮 Full name [PERSON_NAME] Email We require this to be able …" at bounding box center [555, 568] width 1111 height 1868
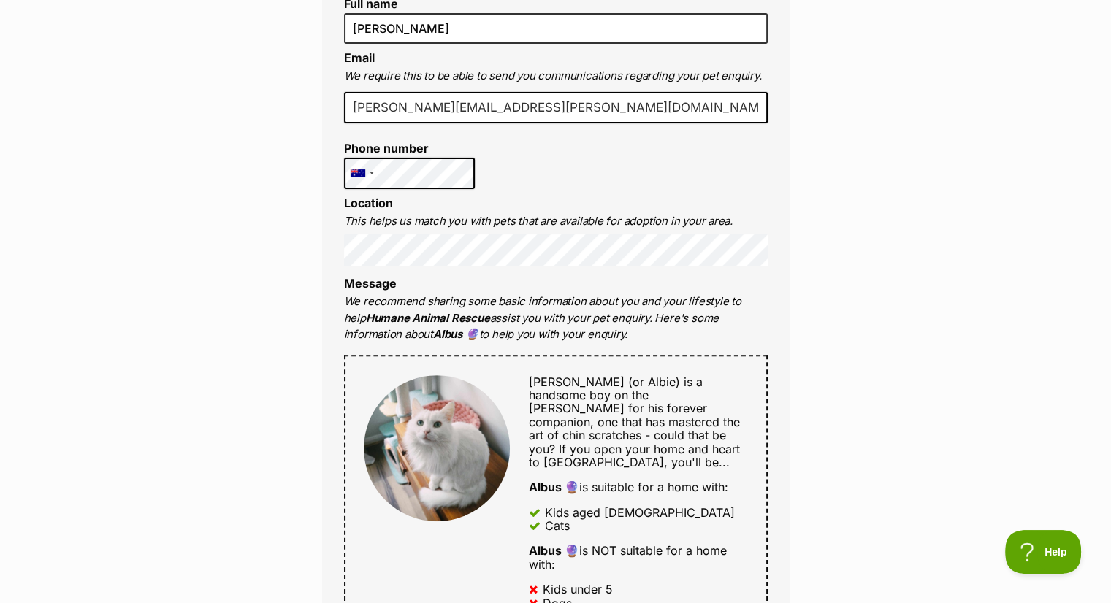
scroll to position [389, 0]
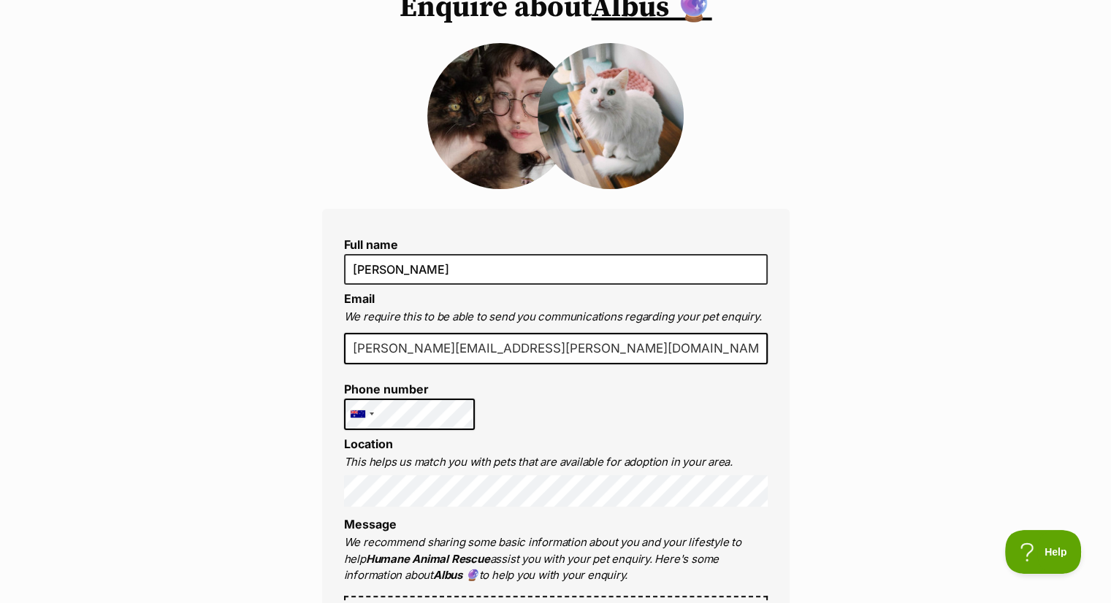
scroll to position [20, 0]
